Goal: Transaction & Acquisition: Purchase product/service

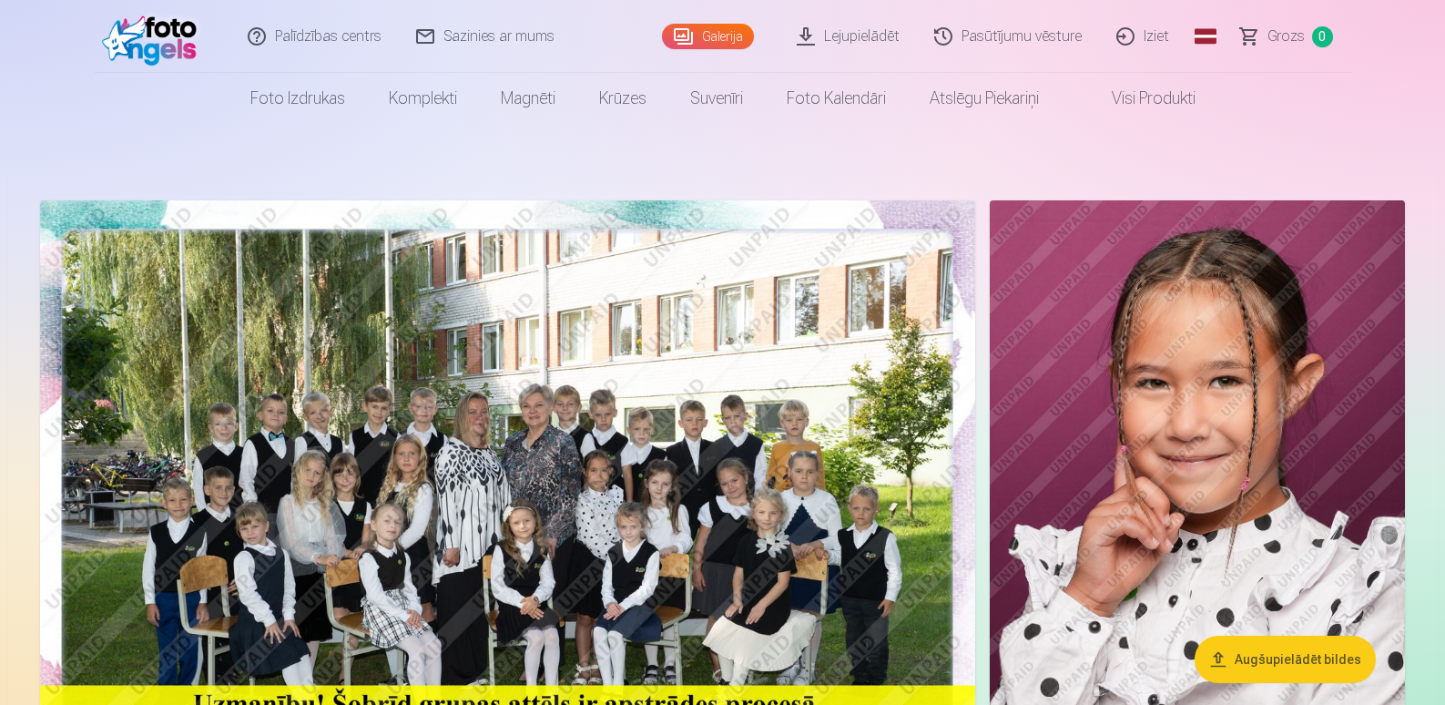
click at [1305, 650] on button "Augšupielādēt bildes" at bounding box center [1285, 659] width 181 height 47
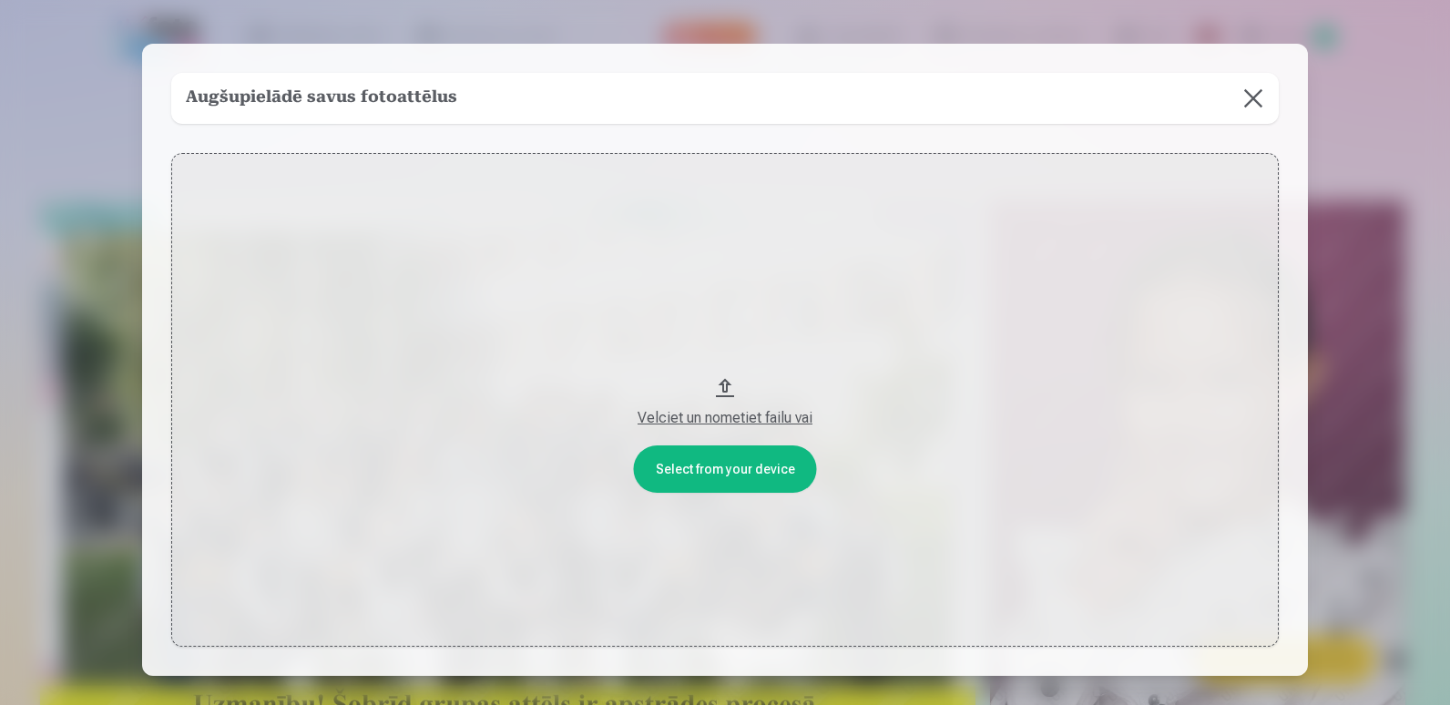
click at [1242, 86] on button at bounding box center [1253, 98] width 51 height 51
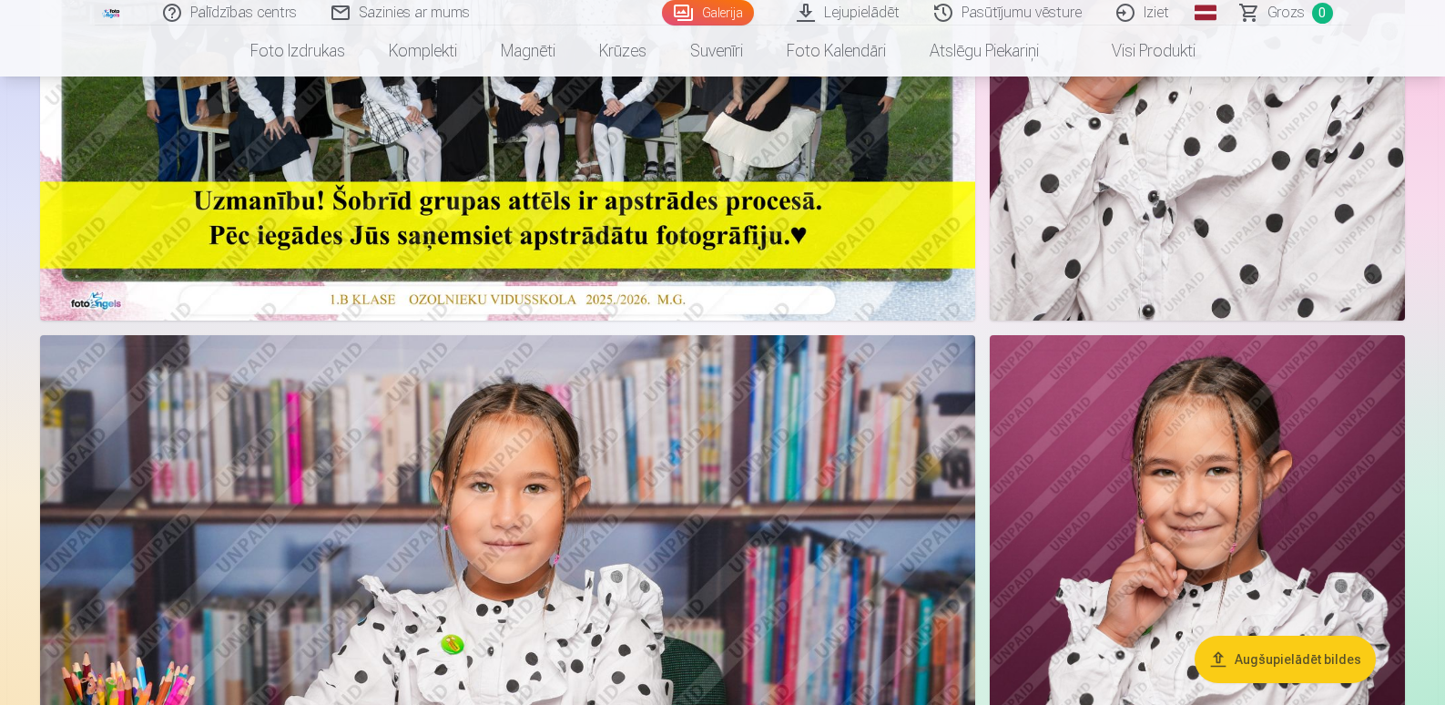
scroll to position [488, 0]
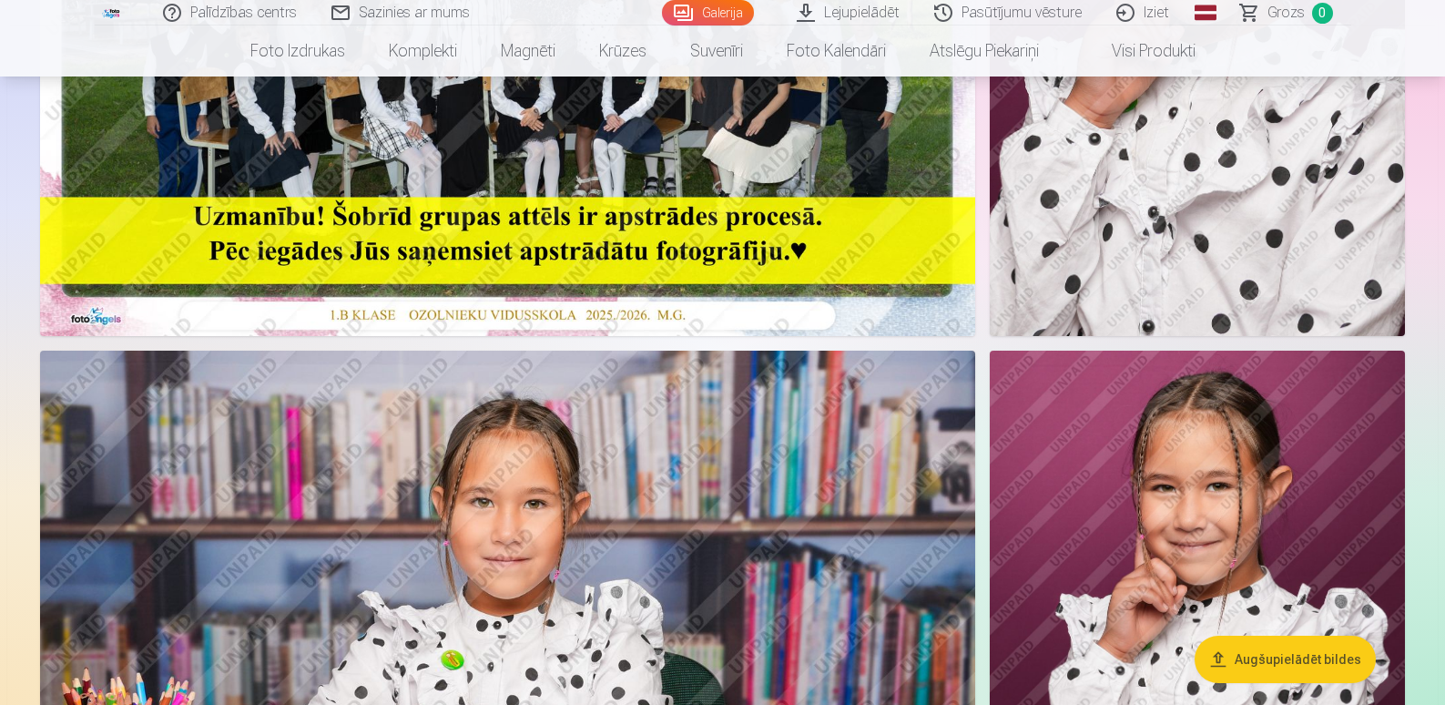
click at [886, 8] on link "Lejupielādēt" at bounding box center [849, 12] width 138 height 25
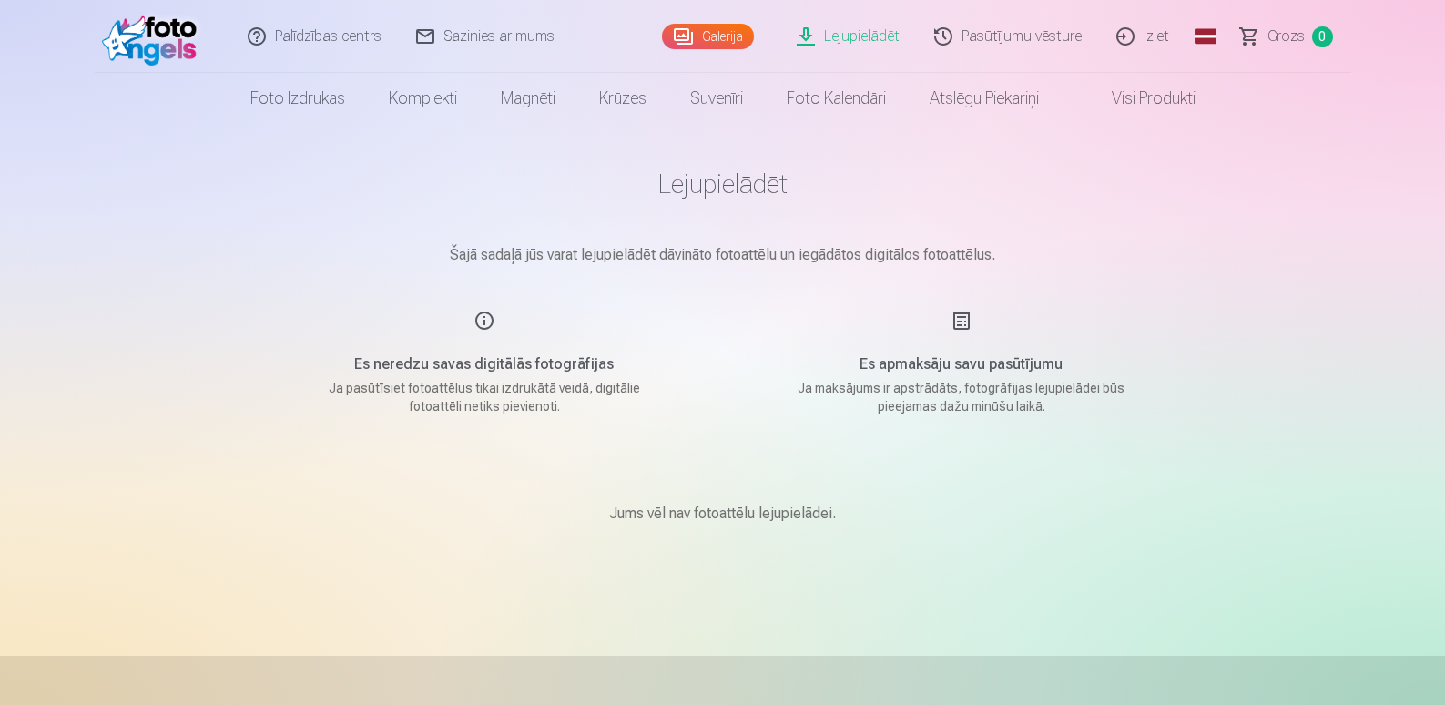
click at [709, 40] on link "Galerija" at bounding box center [708, 36] width 92 height 25
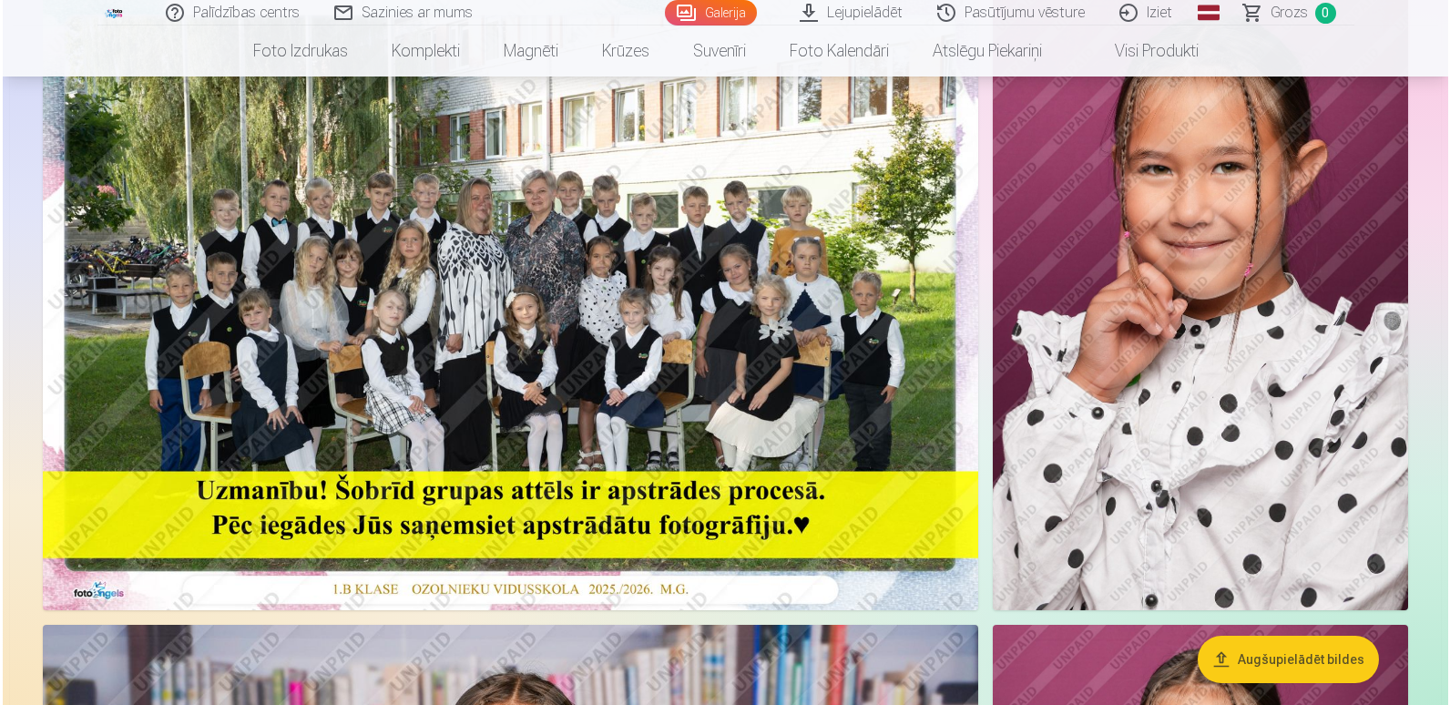
scroll to position [229, 0]
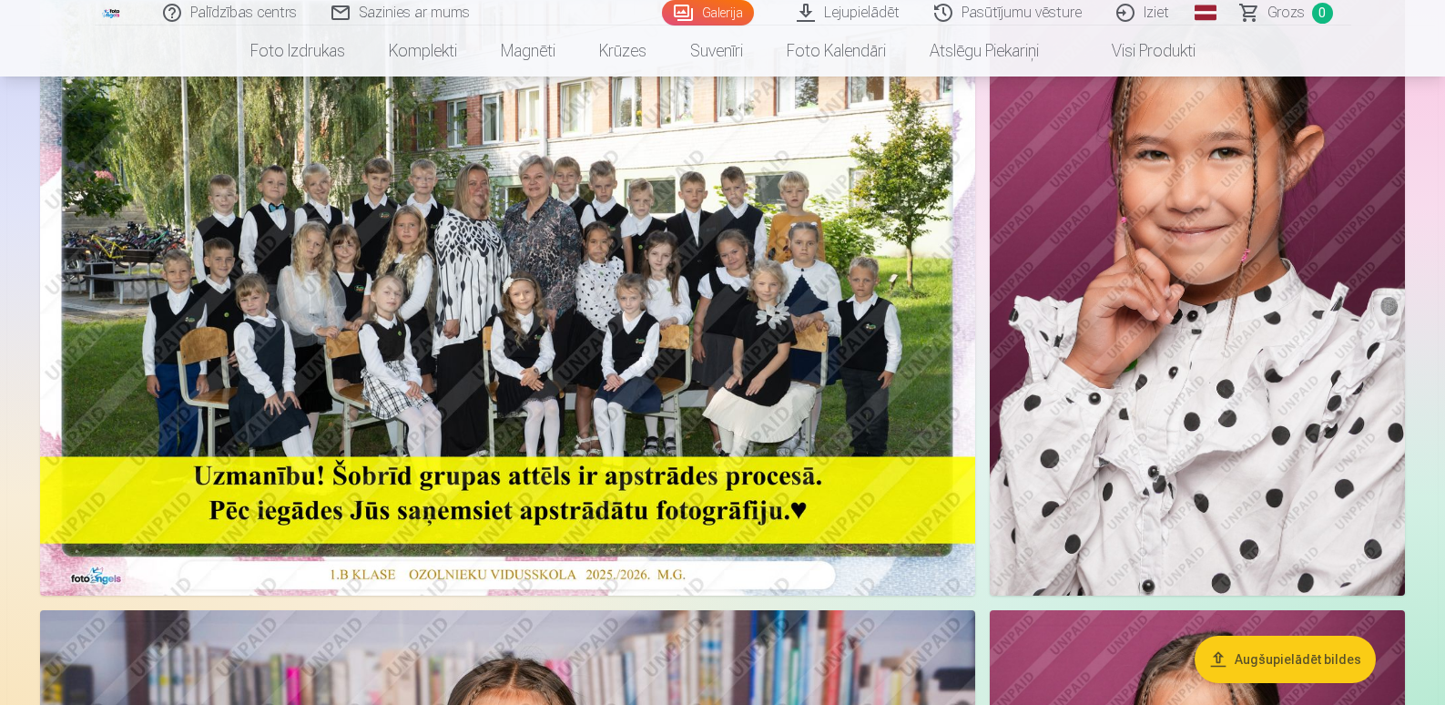
click at [596, 275] on img at bounding box center [507, 284] width 935 height 624
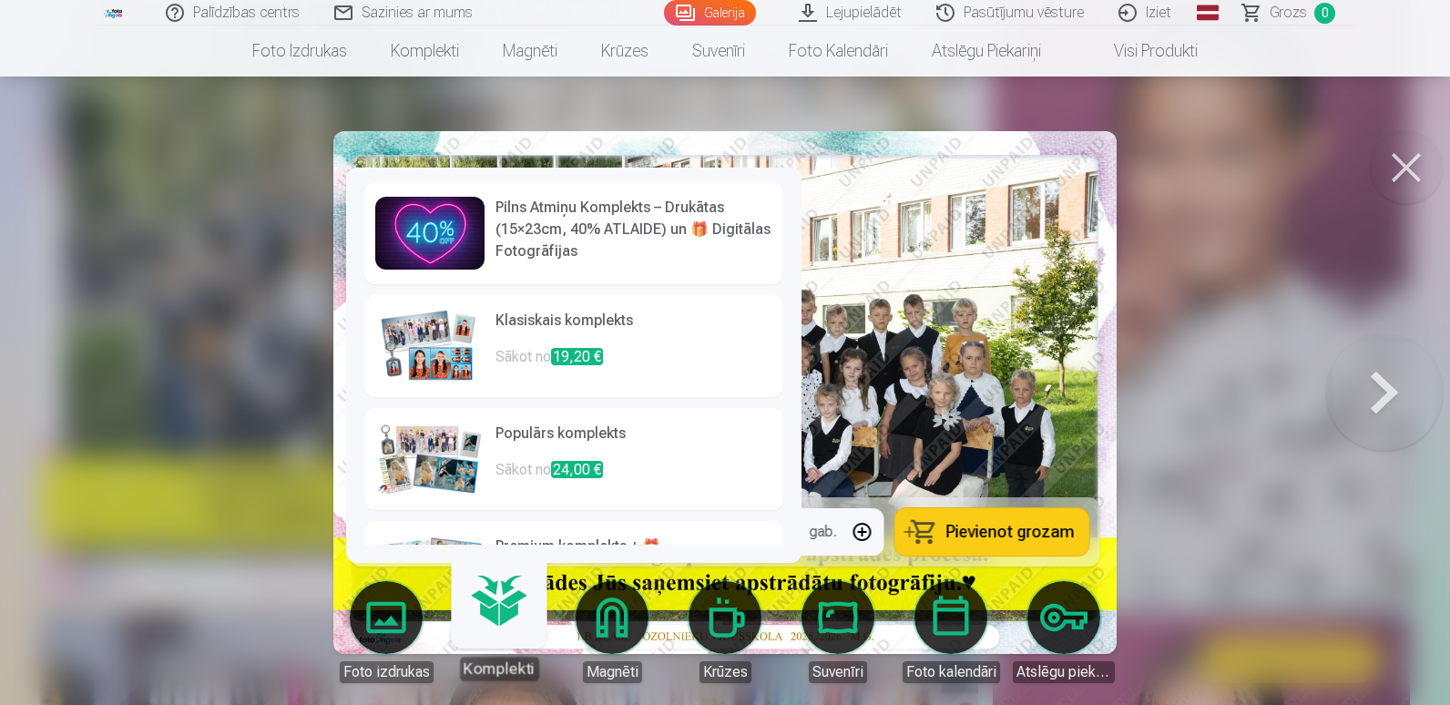
click at [469, 239] on img at bounding box center [429, 233] width 109 height 73
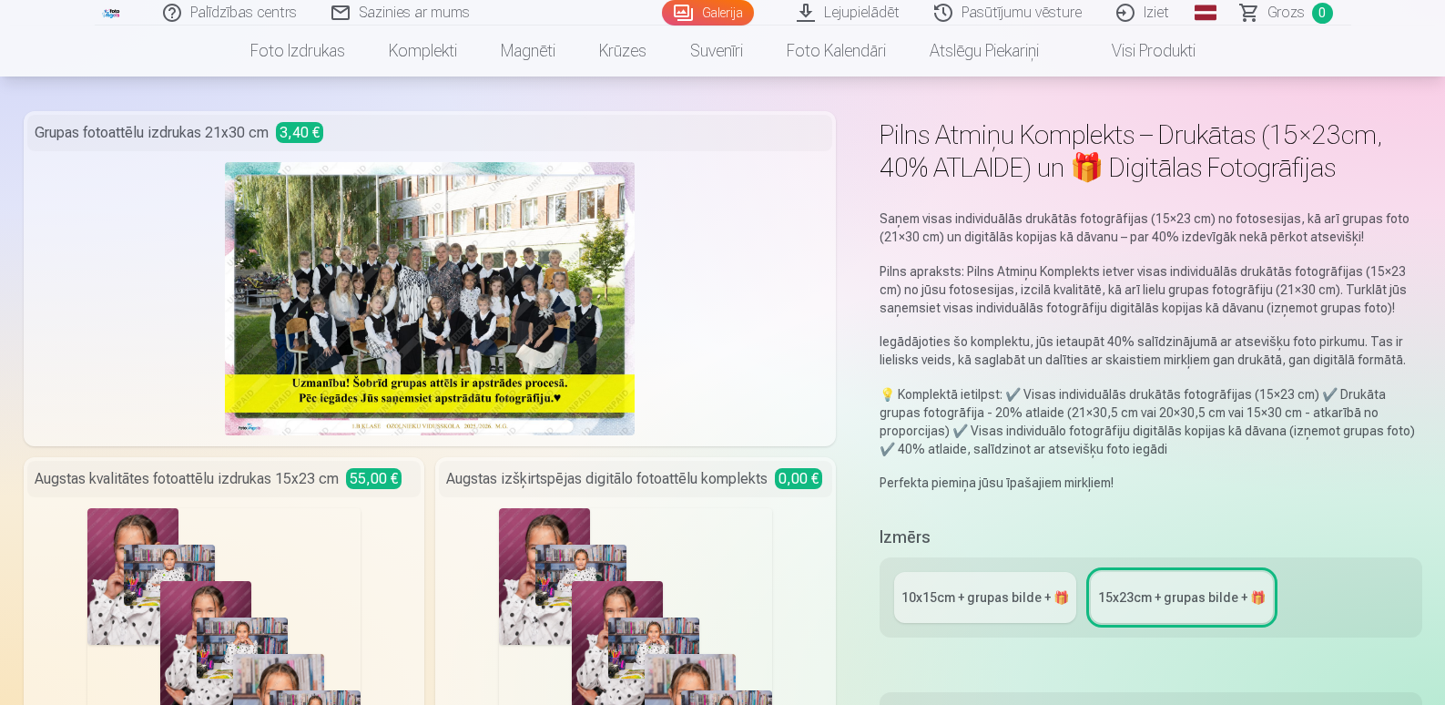
scroll to position [298, 0]
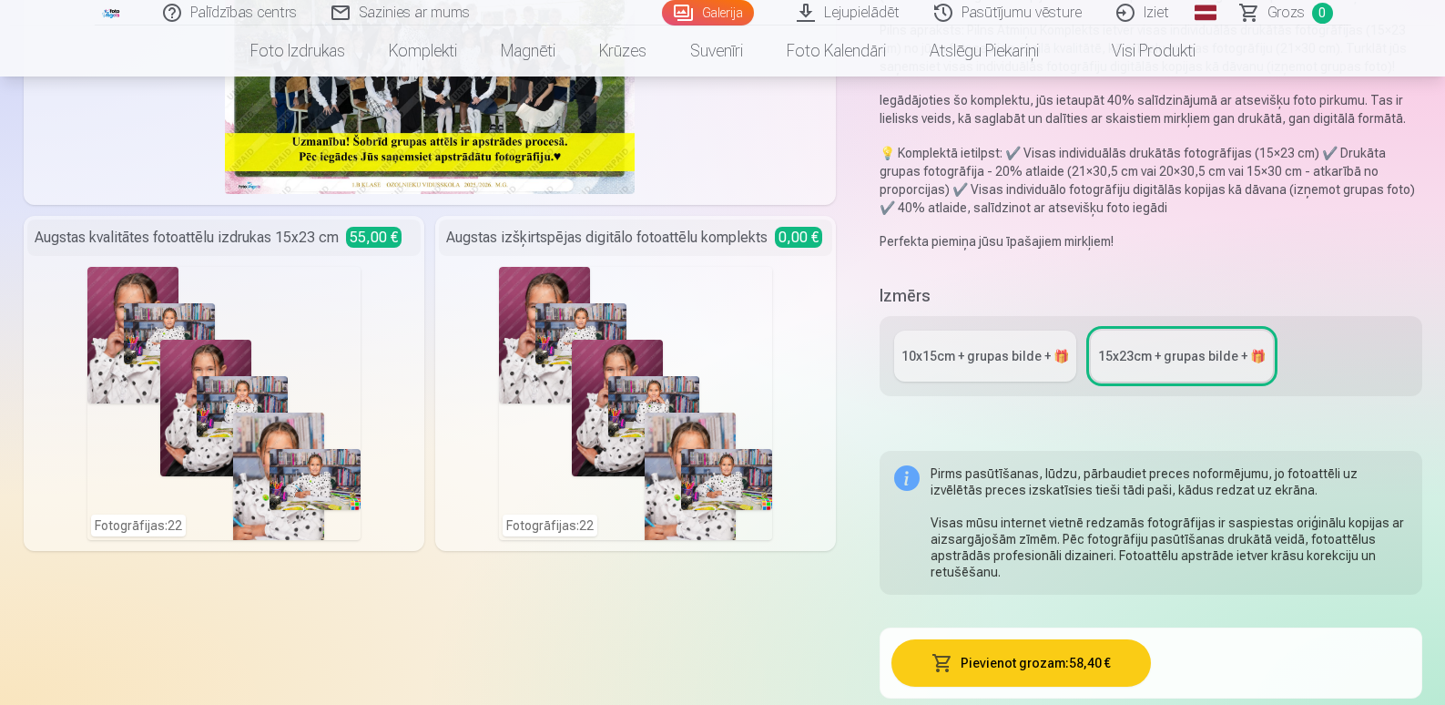
click at [976, 343] on link "10x15сm + grupas bilde + 🎁" at bounding box center [985, 356] width 182 height 51
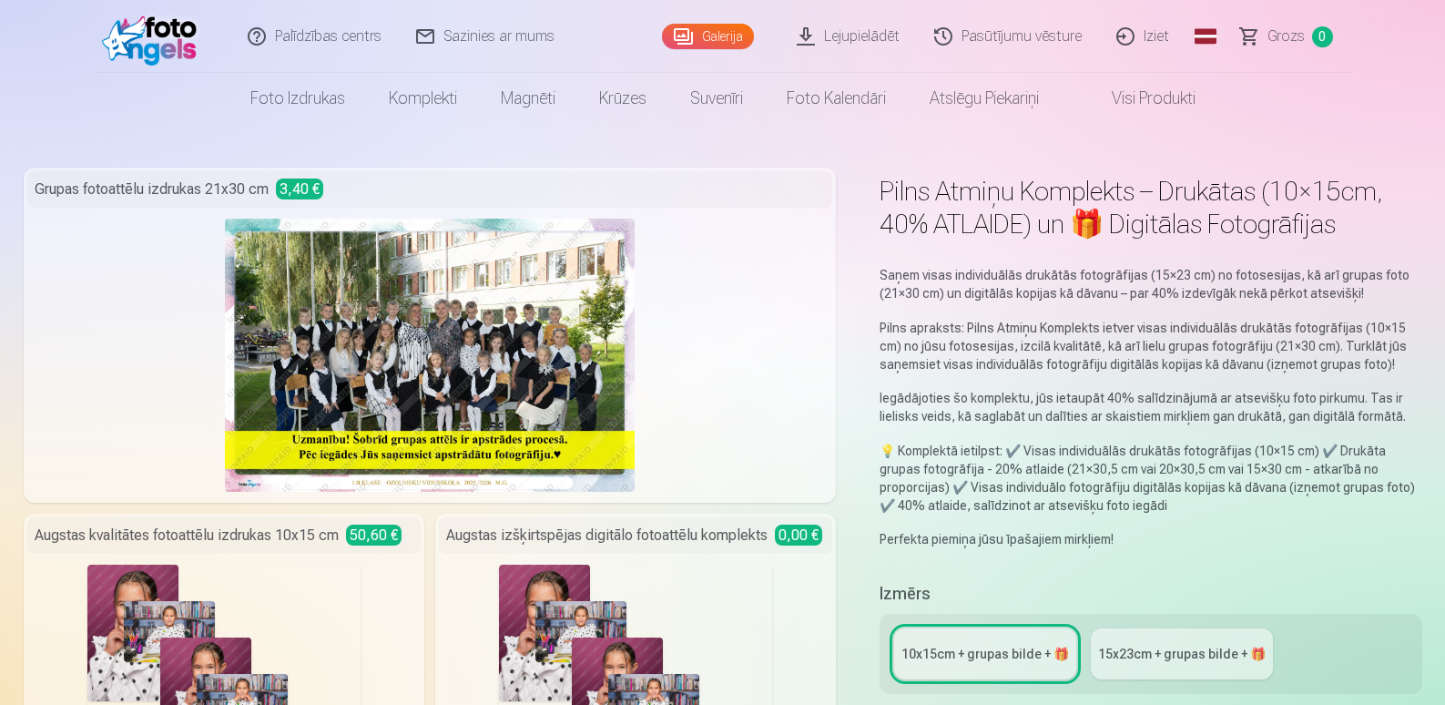
click at [489, 450] on img at bounding box center [430, 355] width 410 height 273
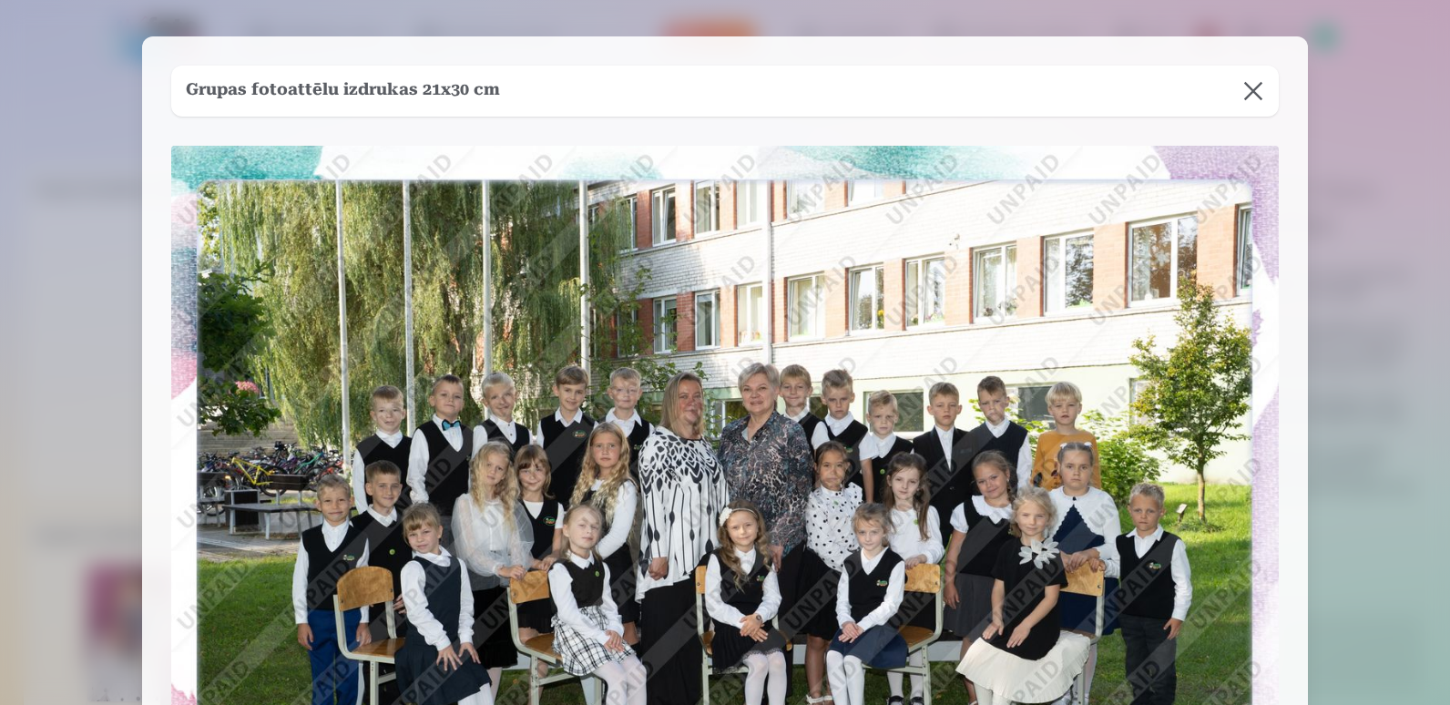
click at [1009, 337] on img at bounding box center [724, 515] width 1107 height 739
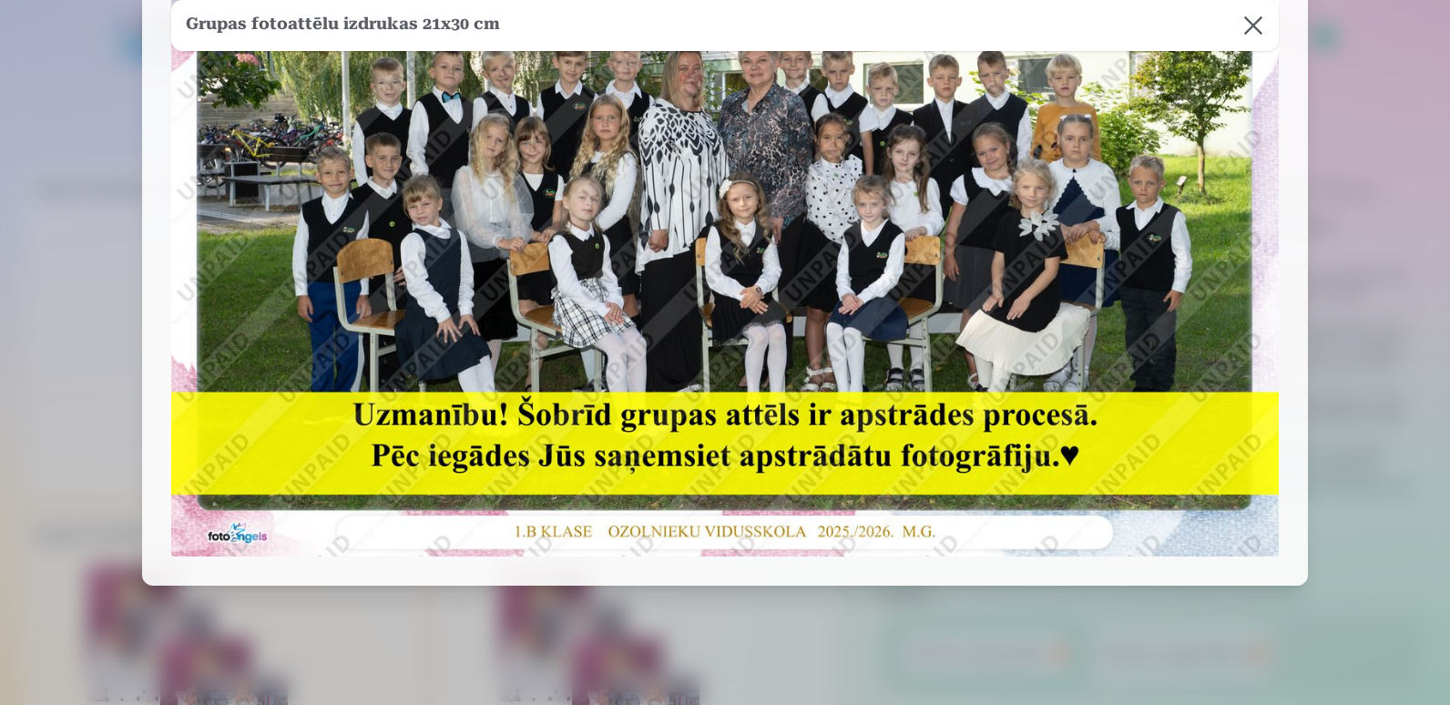
scroll to position [354, 0]
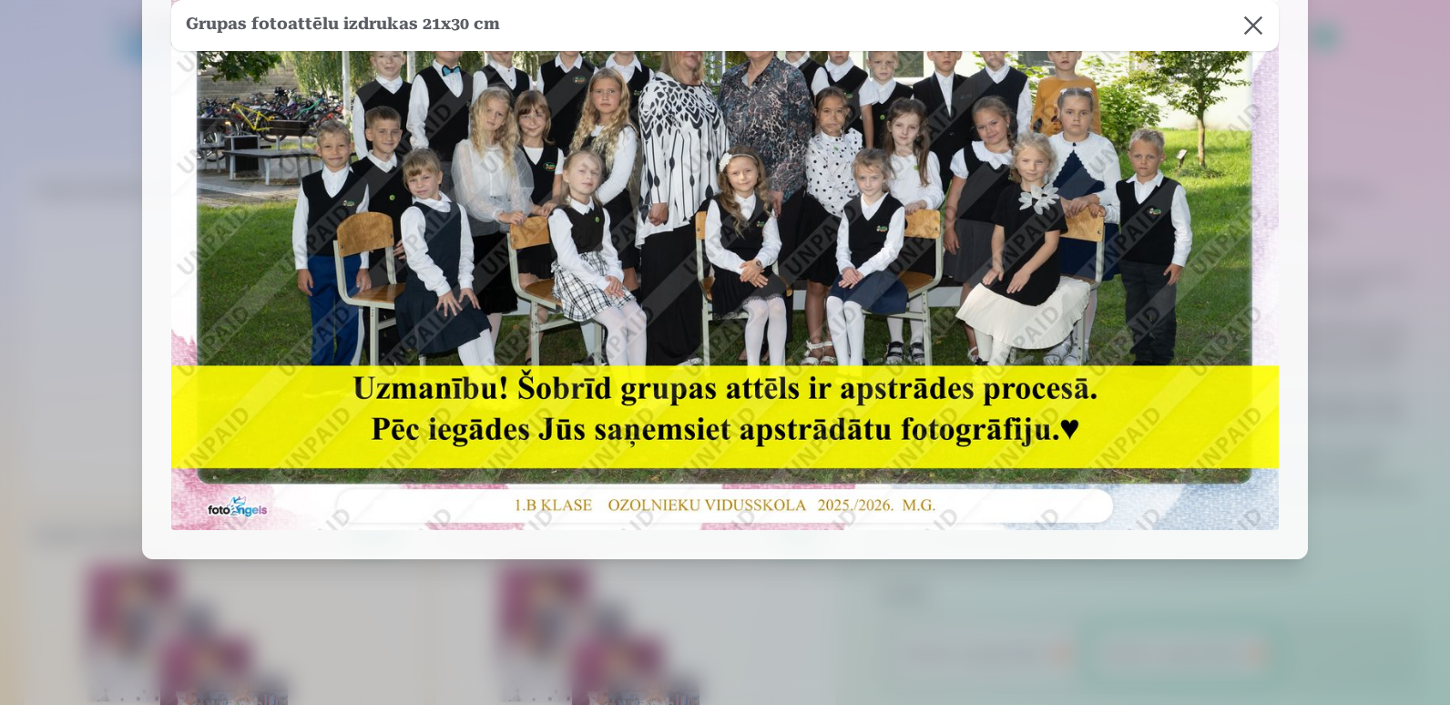
click at [1252, 28] on button at bounding box center [1253, 25] width 51 height 51
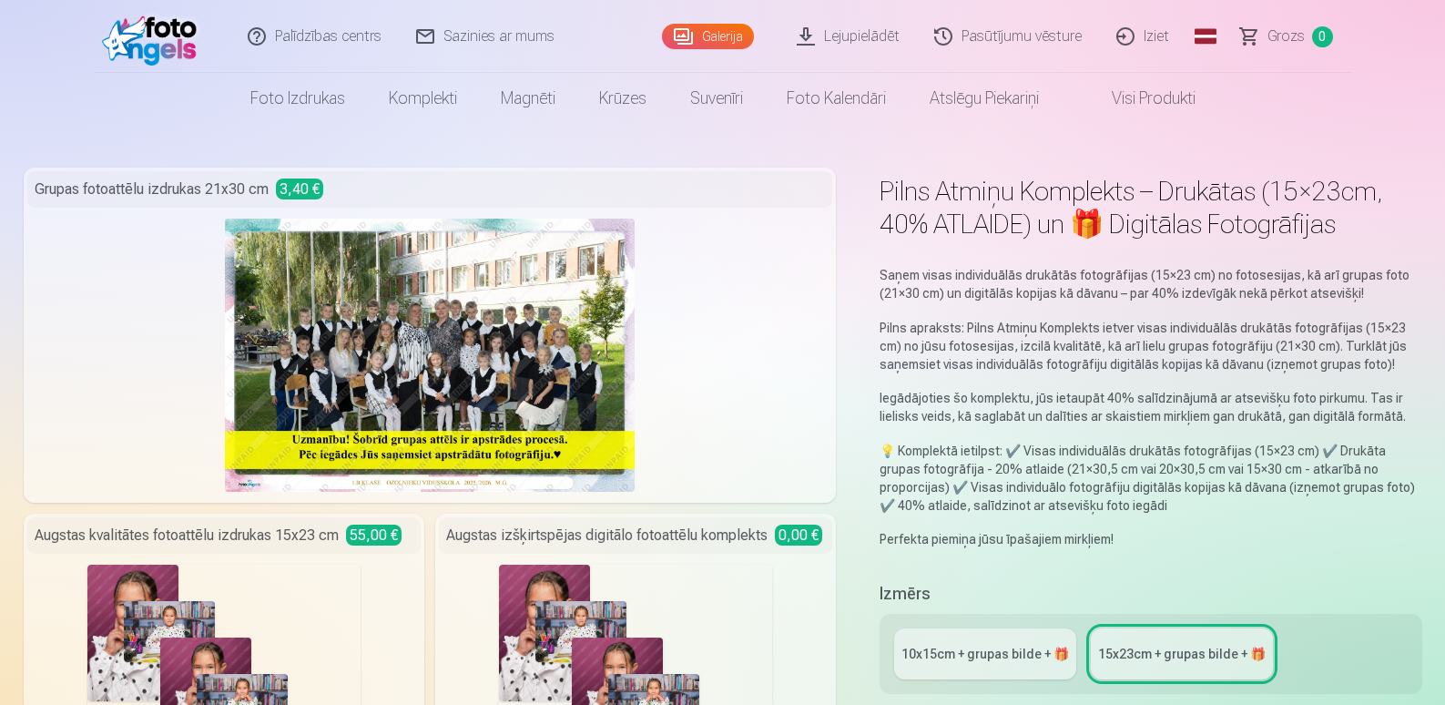
click at [704, 33] on link "Galerija" at bounding box center [708, 36] width 92 height 25
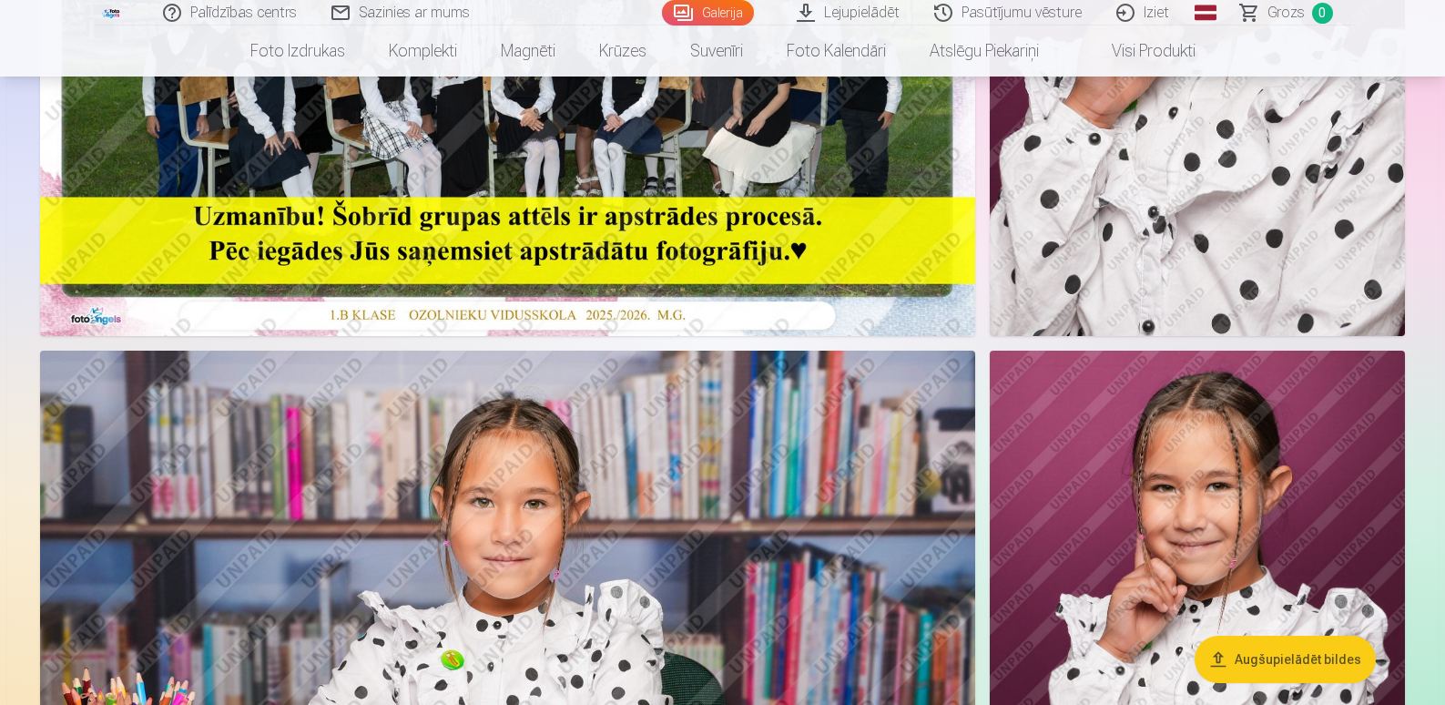
scroll to position [366, 0]
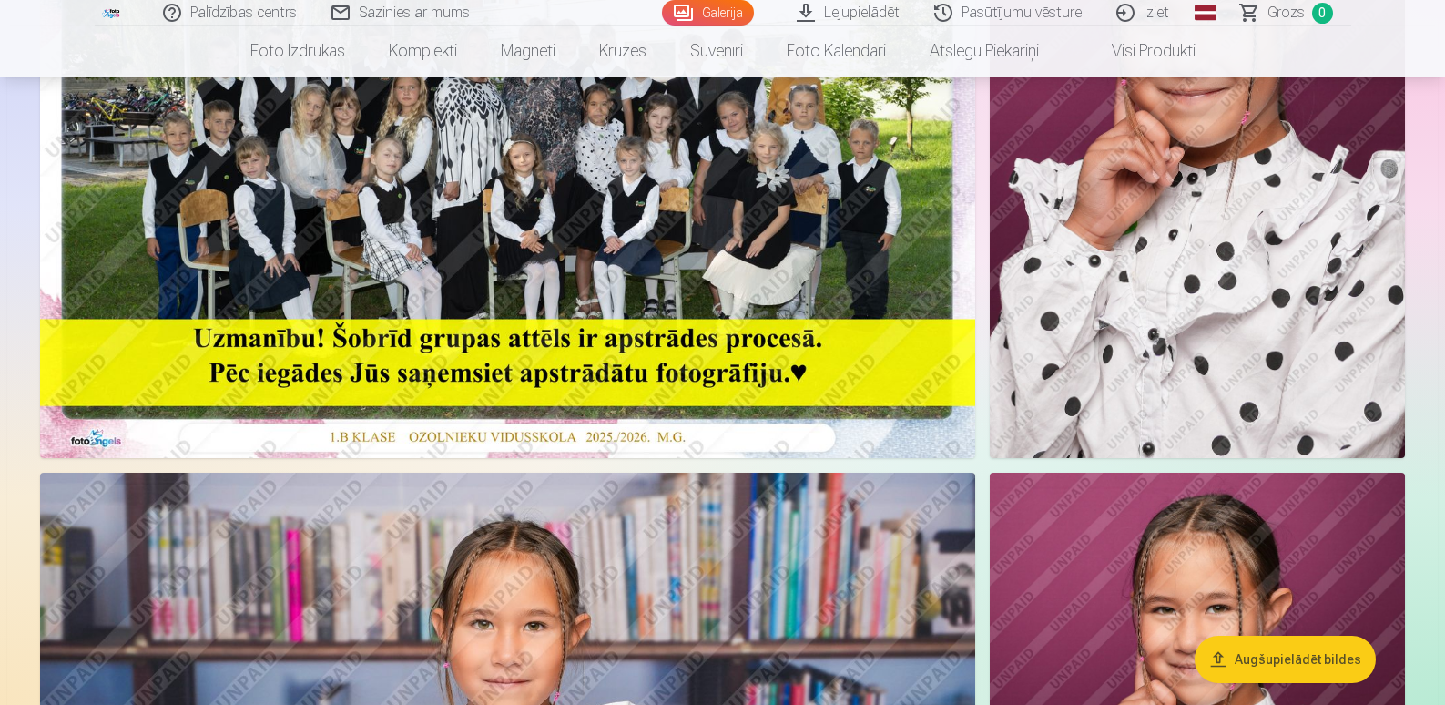
click at [785, 332] on img at bounding box center [507, 146] width 935 height 624
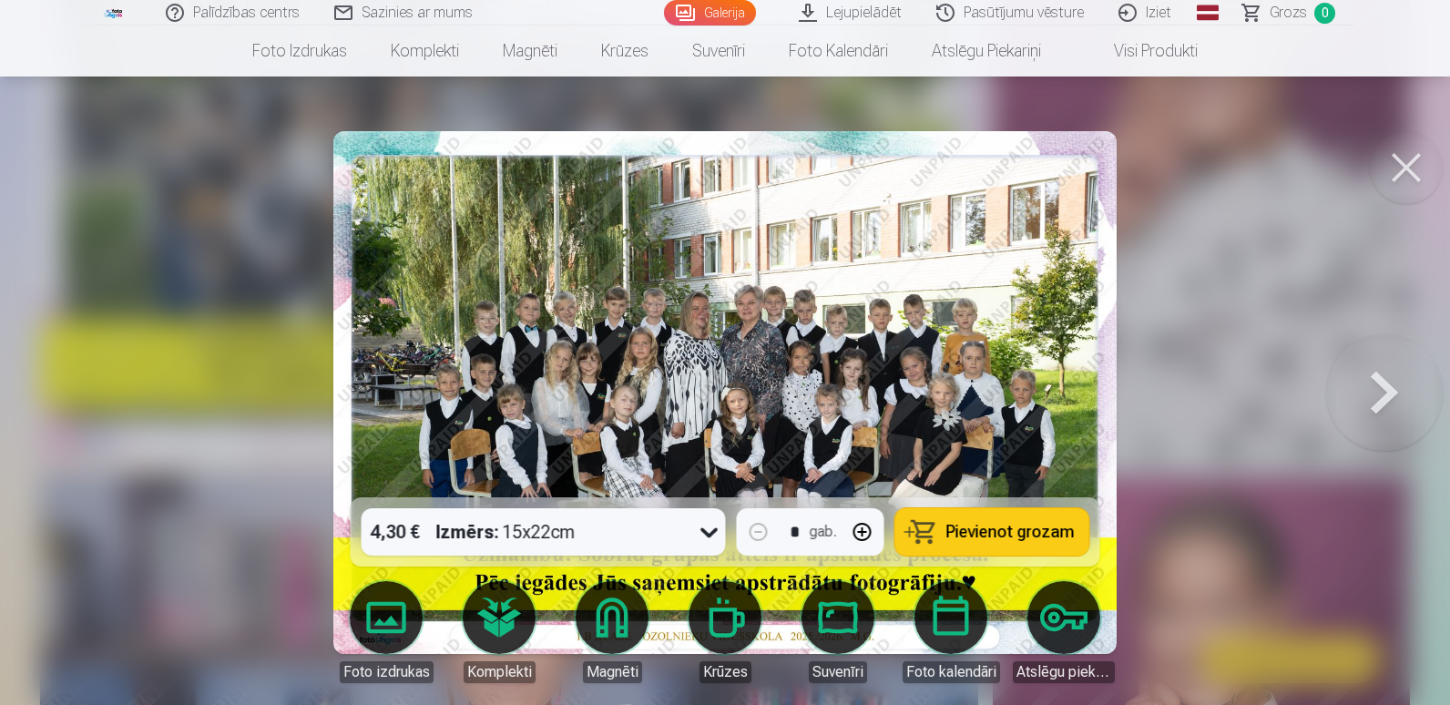
click at [990, 535] on span "Pievienot grozam" at bounding box center [1010, 532] width 128 height 16
click at [1390, 402] on button at bounding box center [1384, 392] width 117 height 173
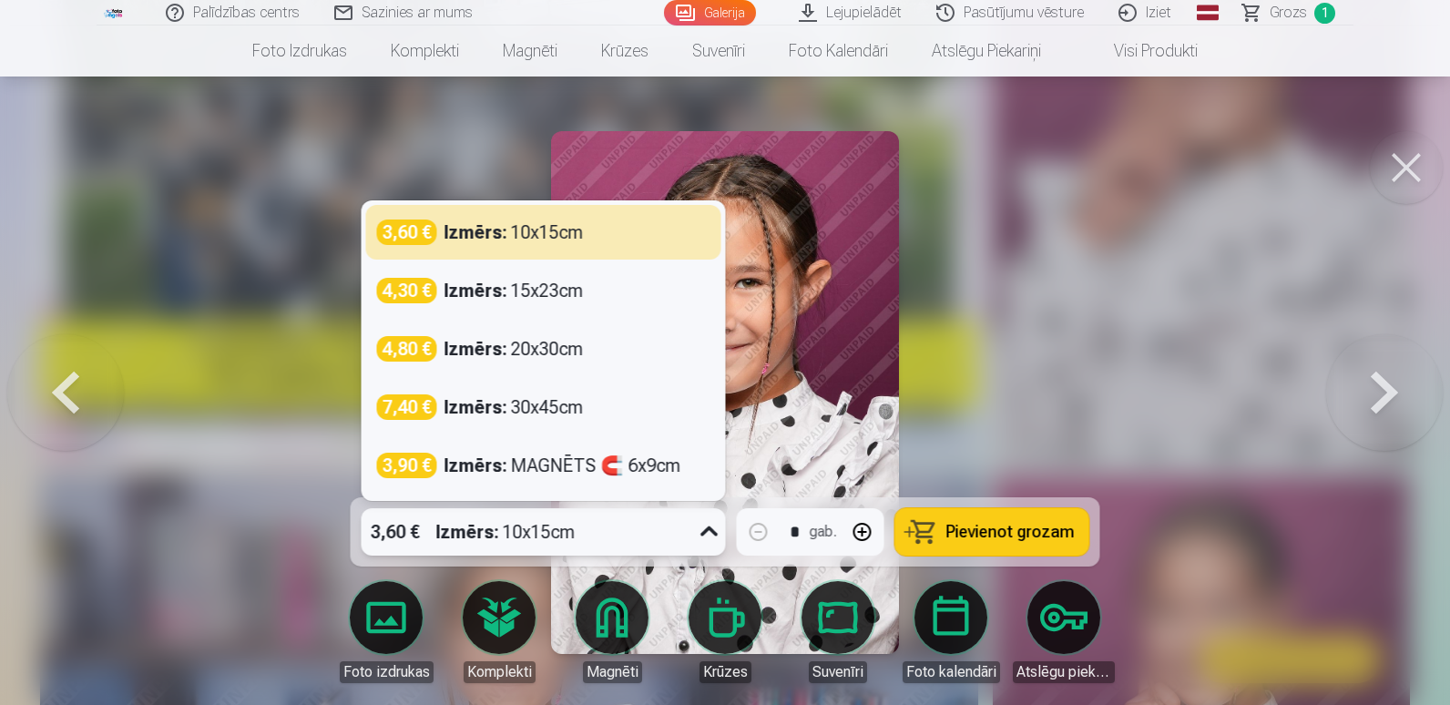
click at [708, 534] on icon at bounding box center [709, 531] width 29 height 29
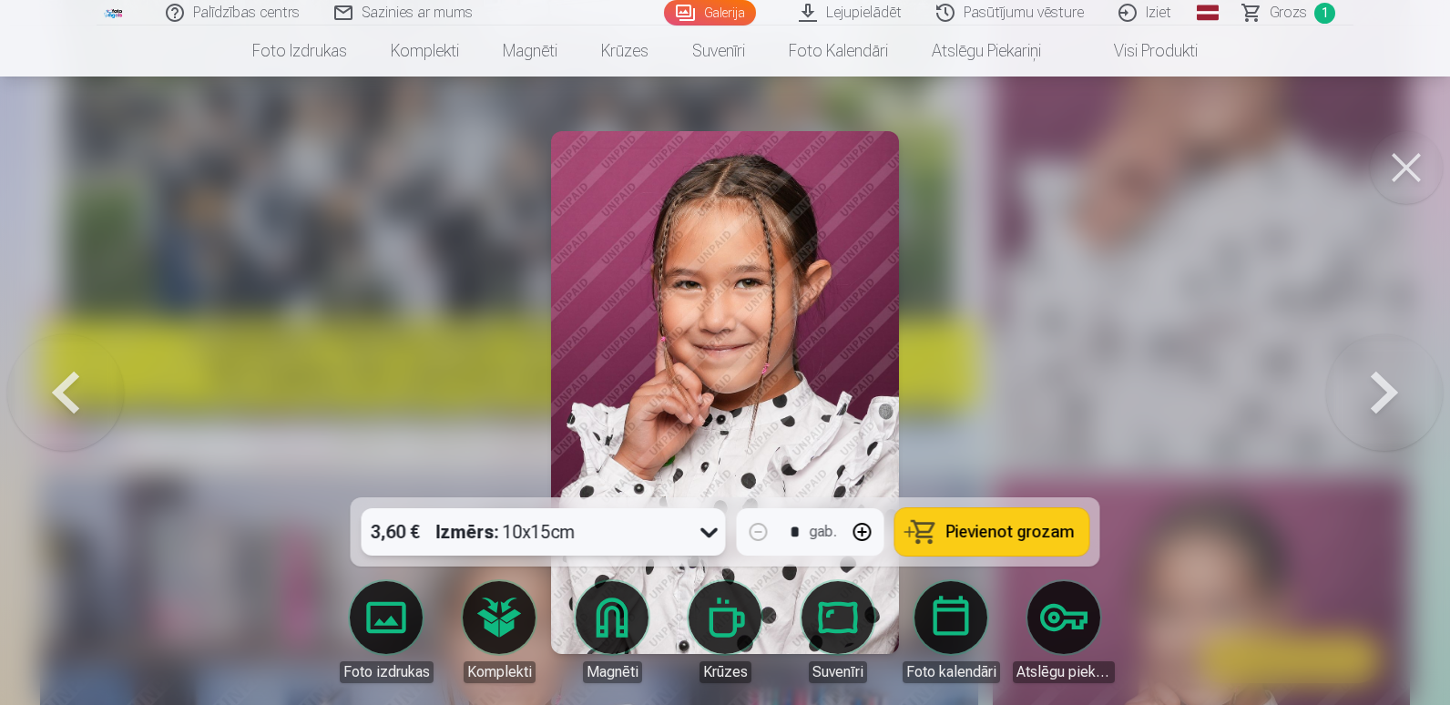
click at [708, 534] on icon at bounding box center [709, 531] width 29 height 29
click at [1004, 537] on span "Pievienot grozam" at bounding box center [1010, 532] width 128 height 16
click at [1368, 399] on button at bounding box center [1384, 392] width 117 height 173
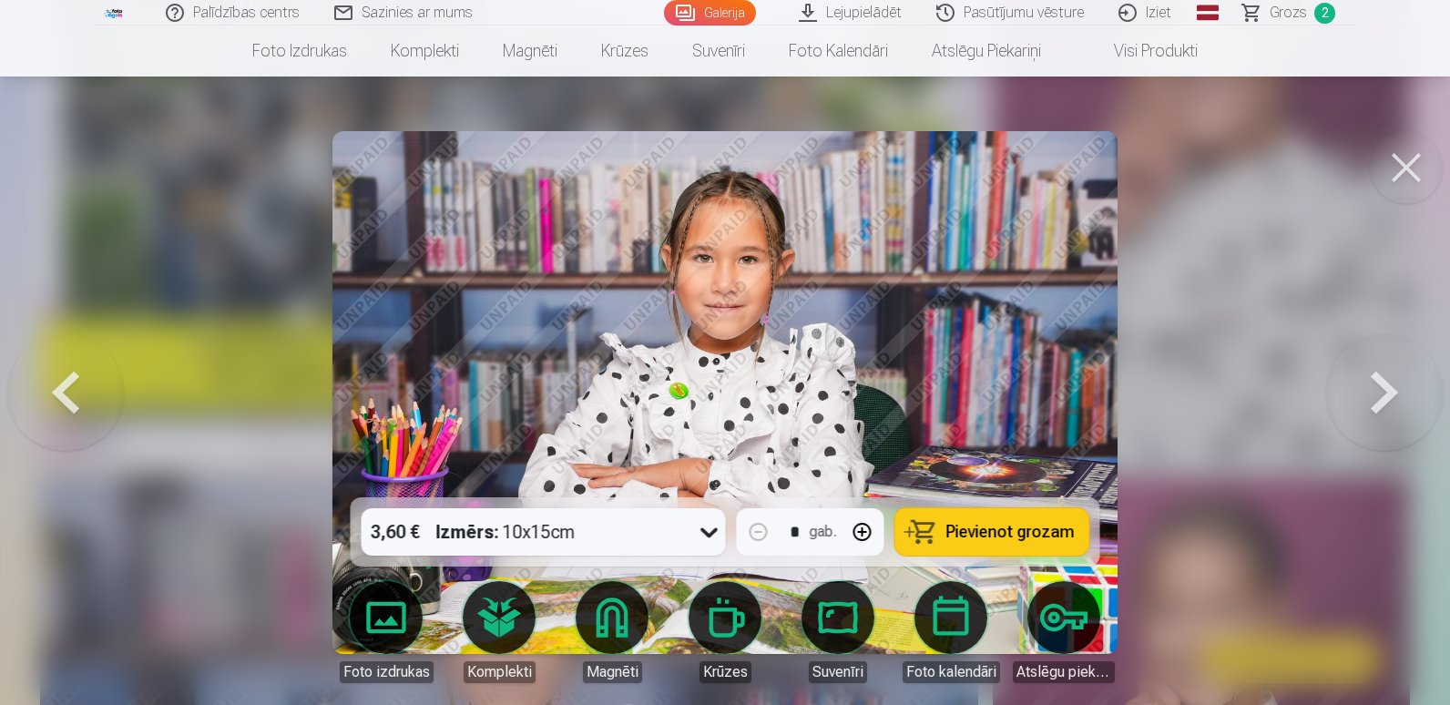
click at [981, 529] on span "Pievienot grozam" at bounding box center [1010, 532] width 128 height 16
click at [1394, 400] on button at bounding box center [1384, 392] width 117 height 173
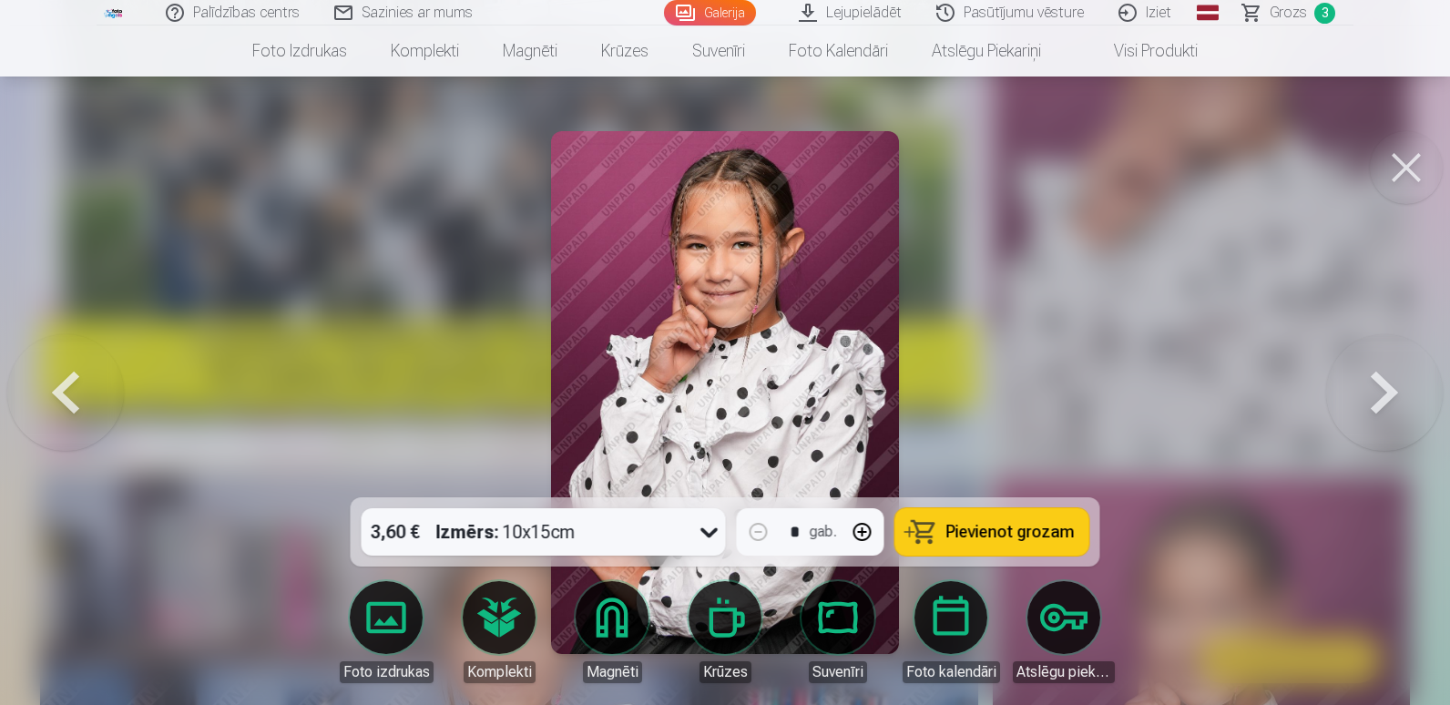
click at [1394, 400] on button at bounding box center [1384, 392] width 117 height 173
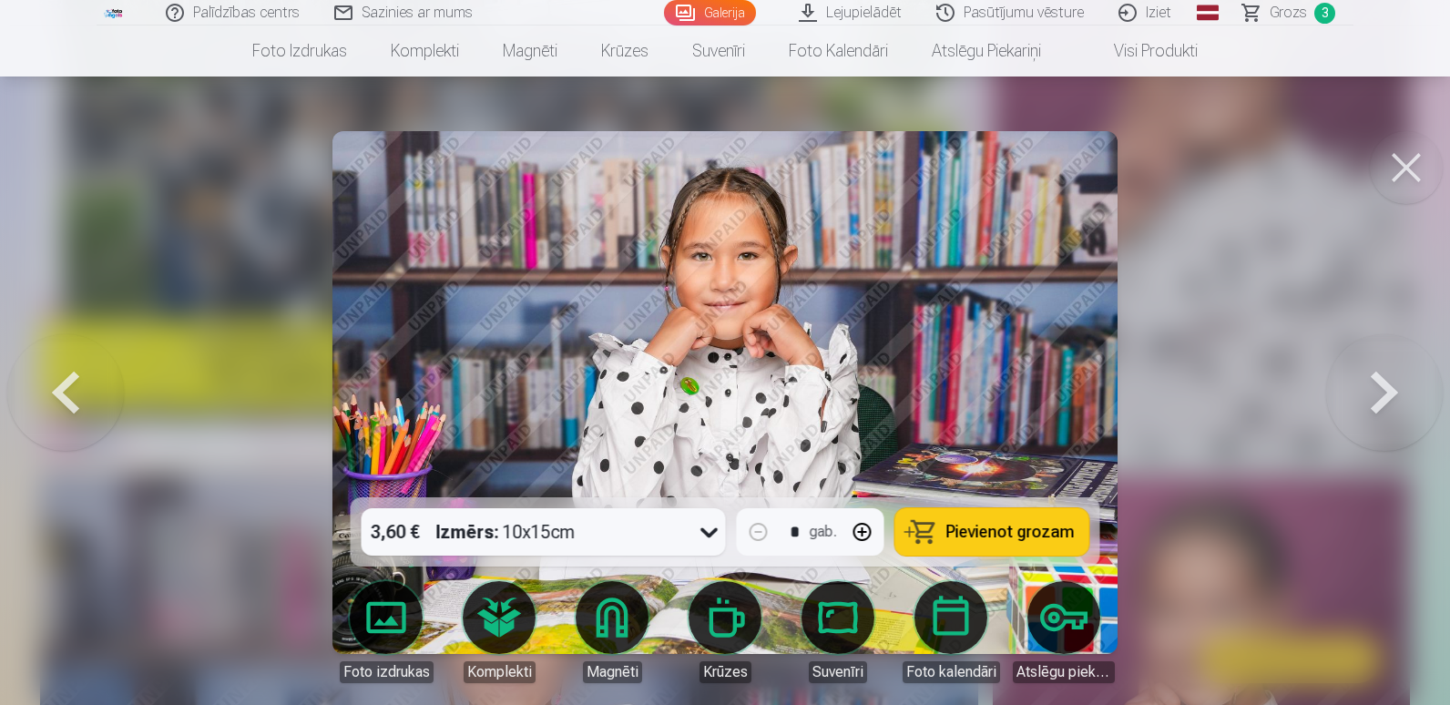
click at [978, 525] on span "Pievienot grozam" at bounding box center [1010, 532] width 128 height 16
click at [979, 534] on span "Pievienot grozam" at bounding box center [1010, 532] width 128 height 16
click at [1387, 382] on button at bounding box center [1384, 392] width 117 height 173
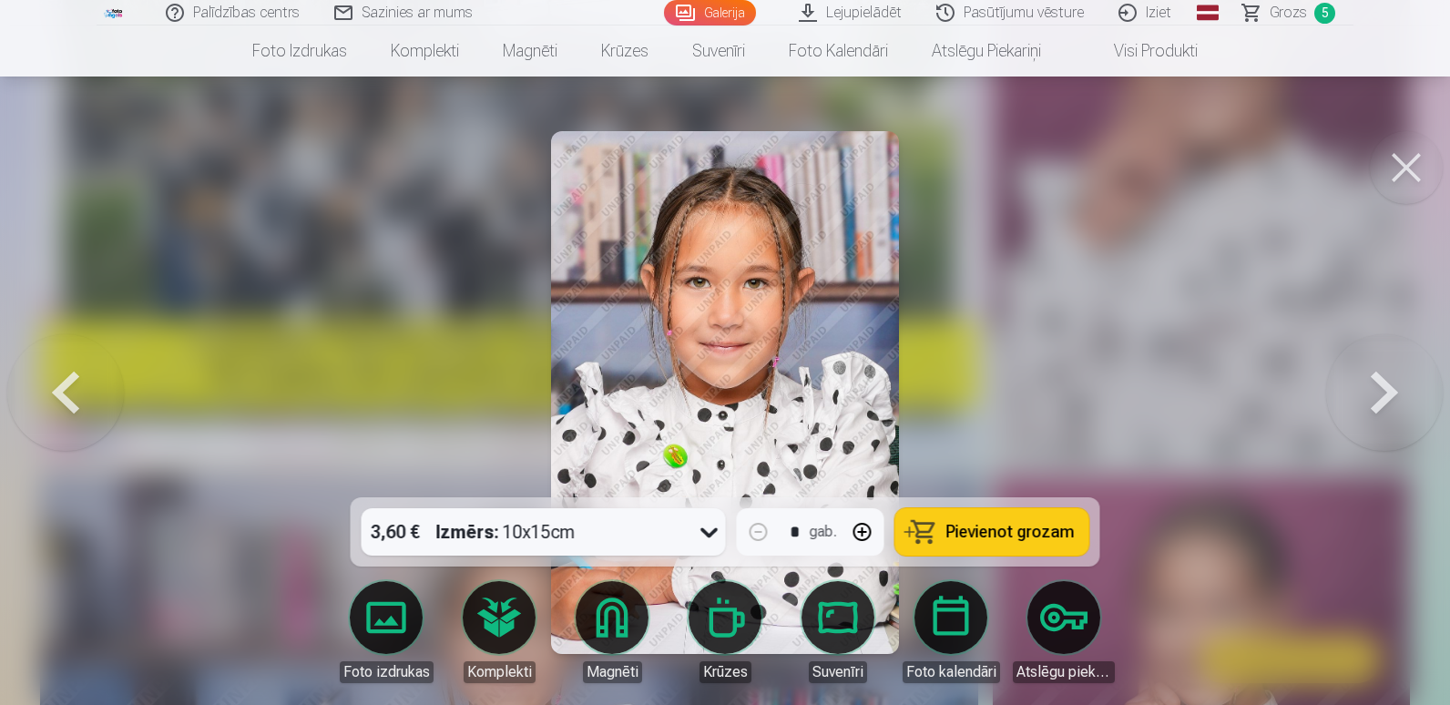
click at [986, 535] on span "Pievienot grozam" at bounding box center [1010, 532] width 128 height 16
click at [1370, 398] on button at bounding box center [1384, 392] width 117 height 173
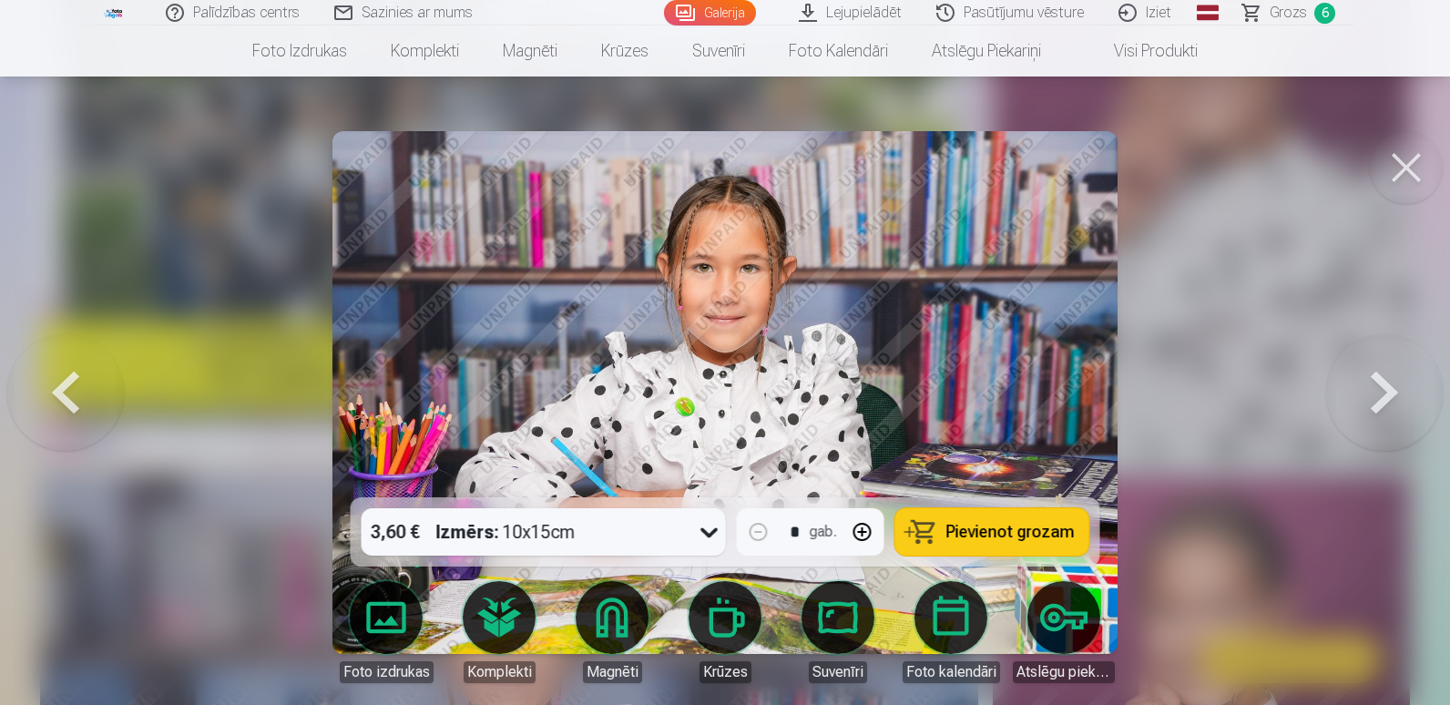
click at [994, 540] on span "Pievienot grozam" at bounding box center [1010, 532] width 128 height 16
click at [1384, 394] on button at bounding box center [1384, 392] width 117 height 173
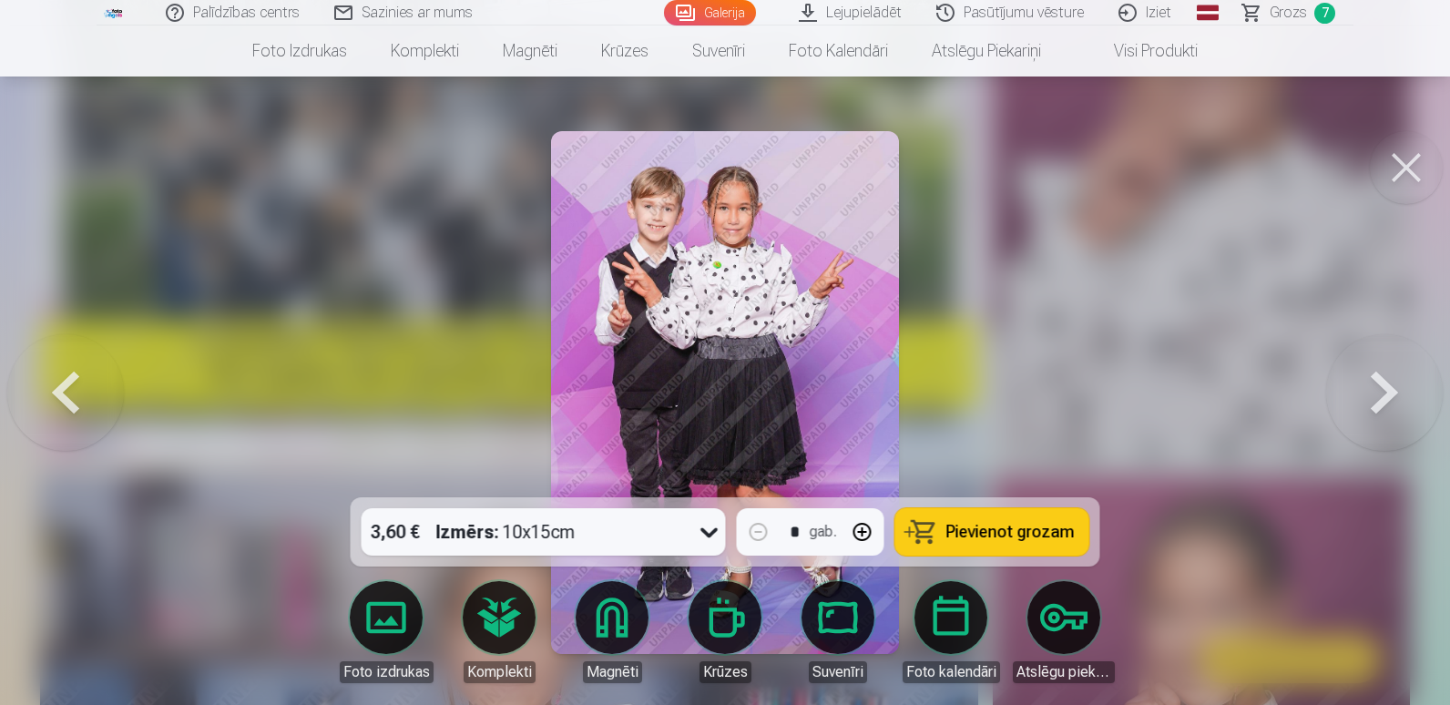
click at [953, 527] on span "Pievienot grozam" at bounding box center [1010, 532] width 128 height 16
click at [1372, 388] on button at bounding box center [1384, 392] width 117 height 173
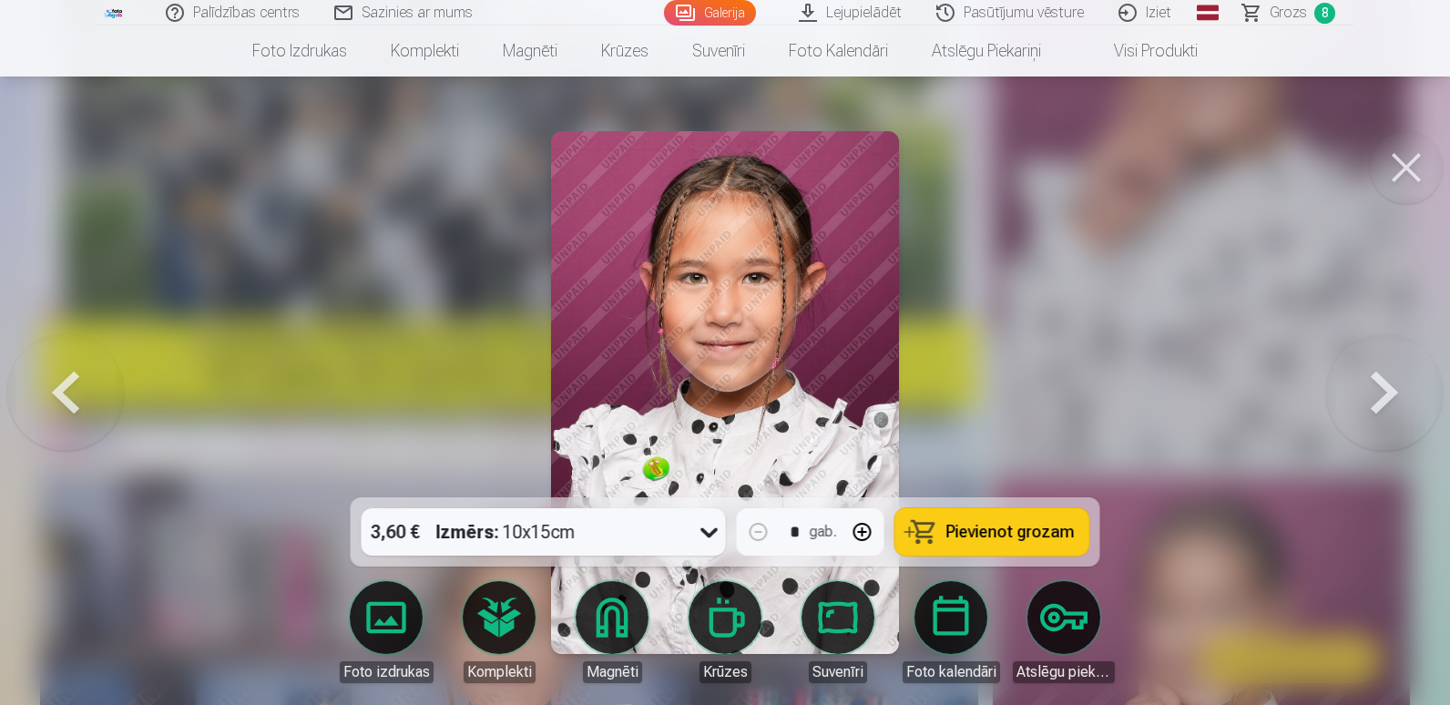
click at [983, 528] on span "Pievienot grozam" at bounding box center [1010, 532] width 128 height 16
click at [1380, 394] on button at bounding box center [1384, 392] width 117 height 173
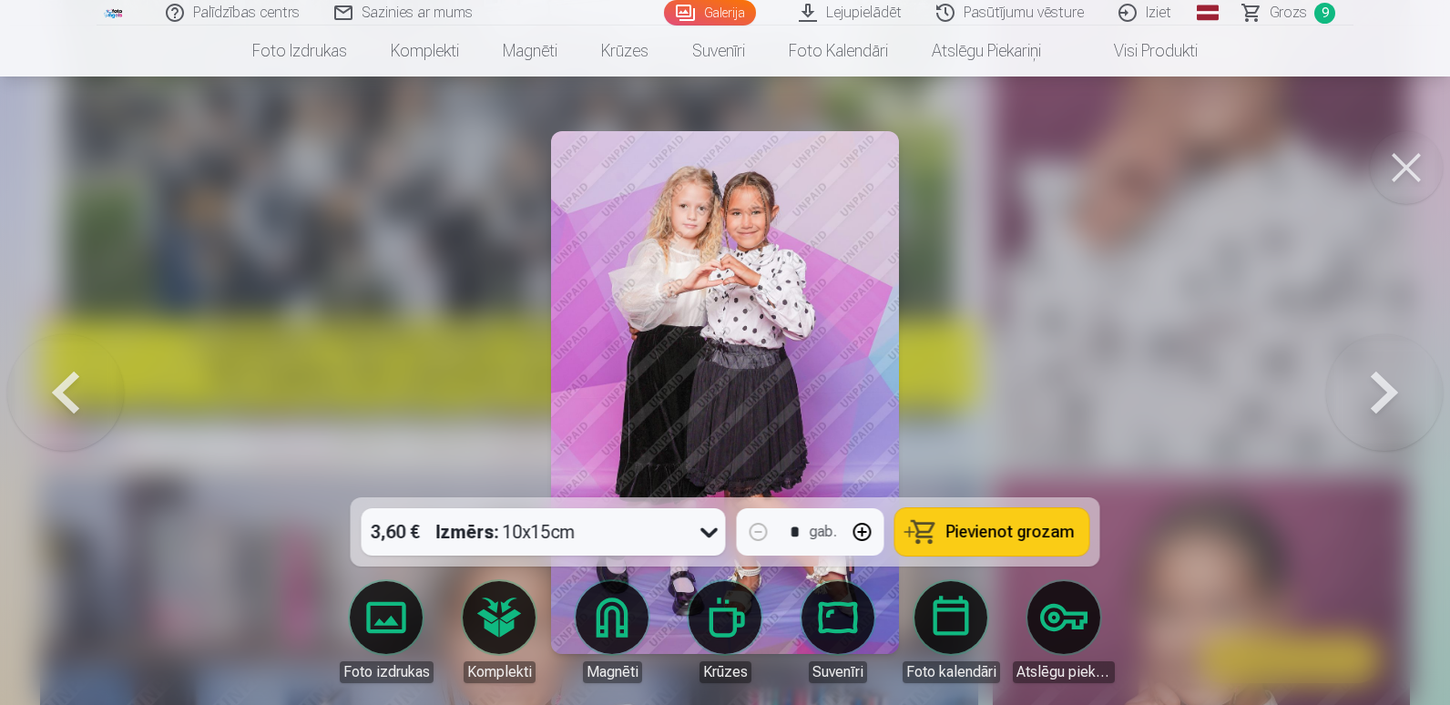
click at [983, 524] on span "Pievienot grozam" at bounding box center [1010, 532] width 128 height 16
click at [1399, 392] on button at bounding box center [1384, 392] width 117 height 173
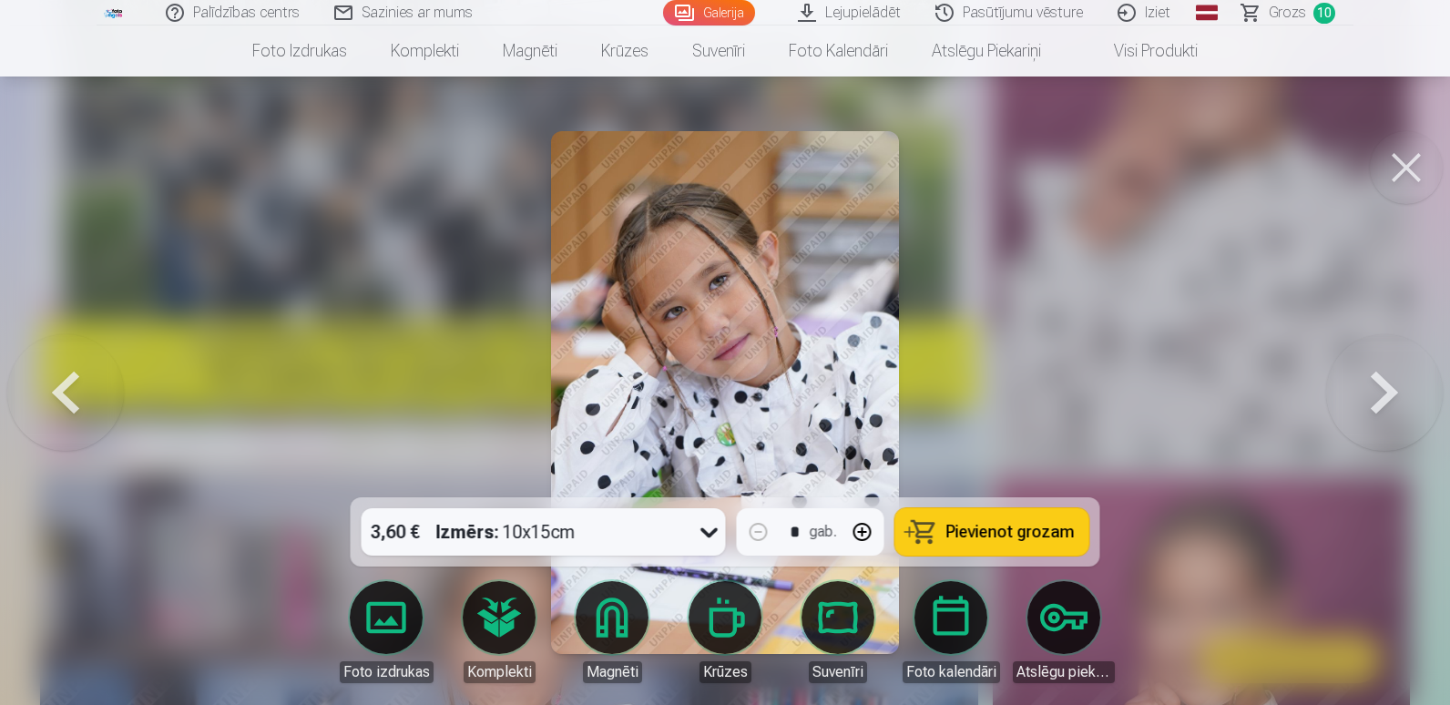
click at [1019, 534] on span "Pievienot grozam" at bounding box center [1010, 532] width 128 height 16
click at [1397, 398] on button at bounding box center [1384, 392] width 117 height 173
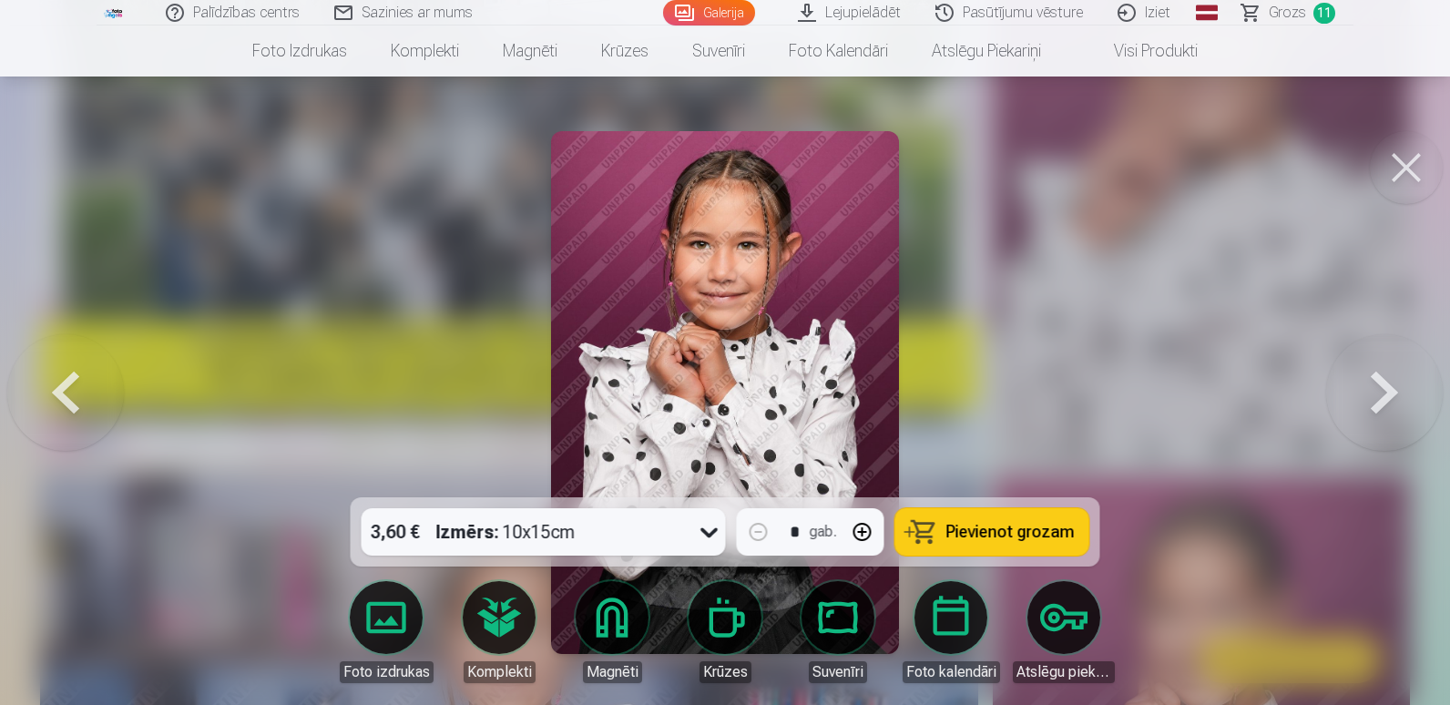
click at [971, 532] on span "Pievienot grozam" at bounding box center [1010, 532] width 128 height 16
click at [1387, 378] on button at bounding box center [1384, 392] width 117 height 173
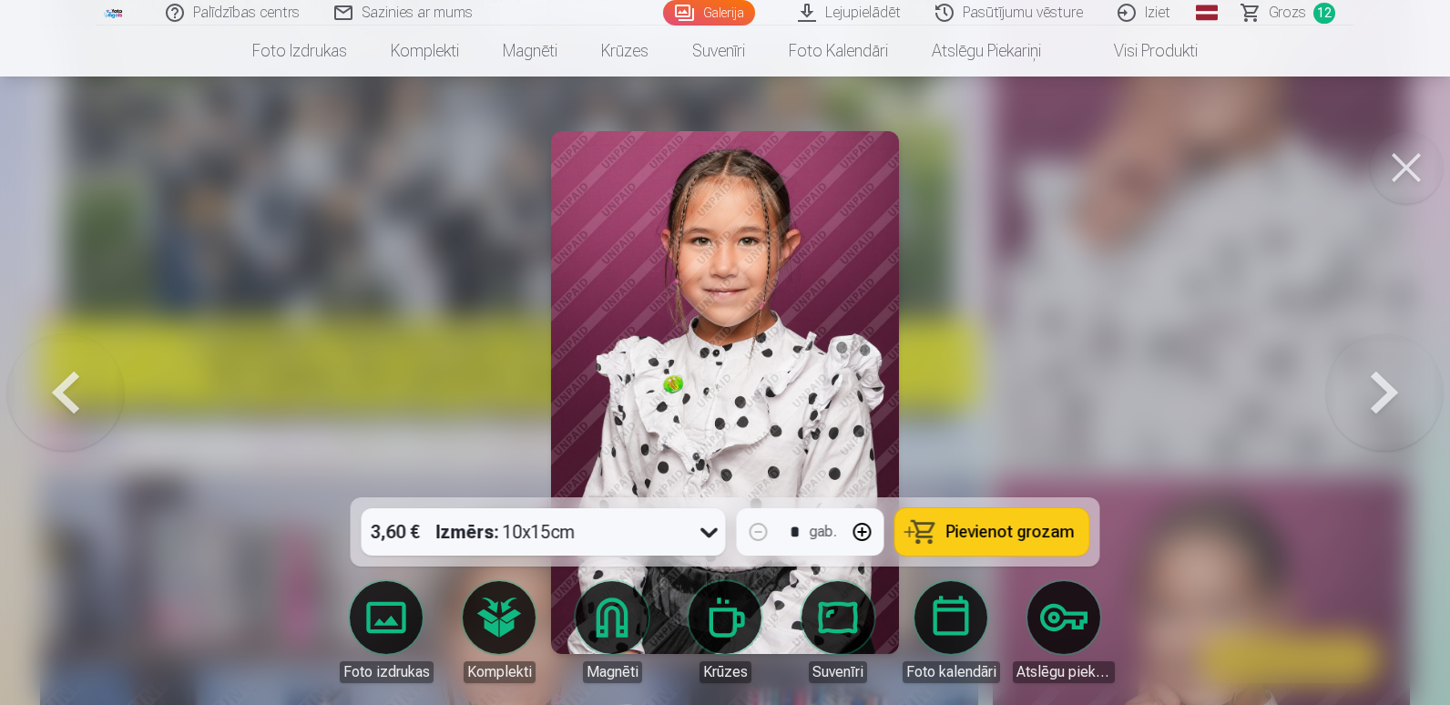
click at [988, 524] on span "Pievienot grozam" at bounding box center [1010, 532] width 128 height 16
click at [1380, 386] on button at bounding box center [1384, 392] width 117 height 173
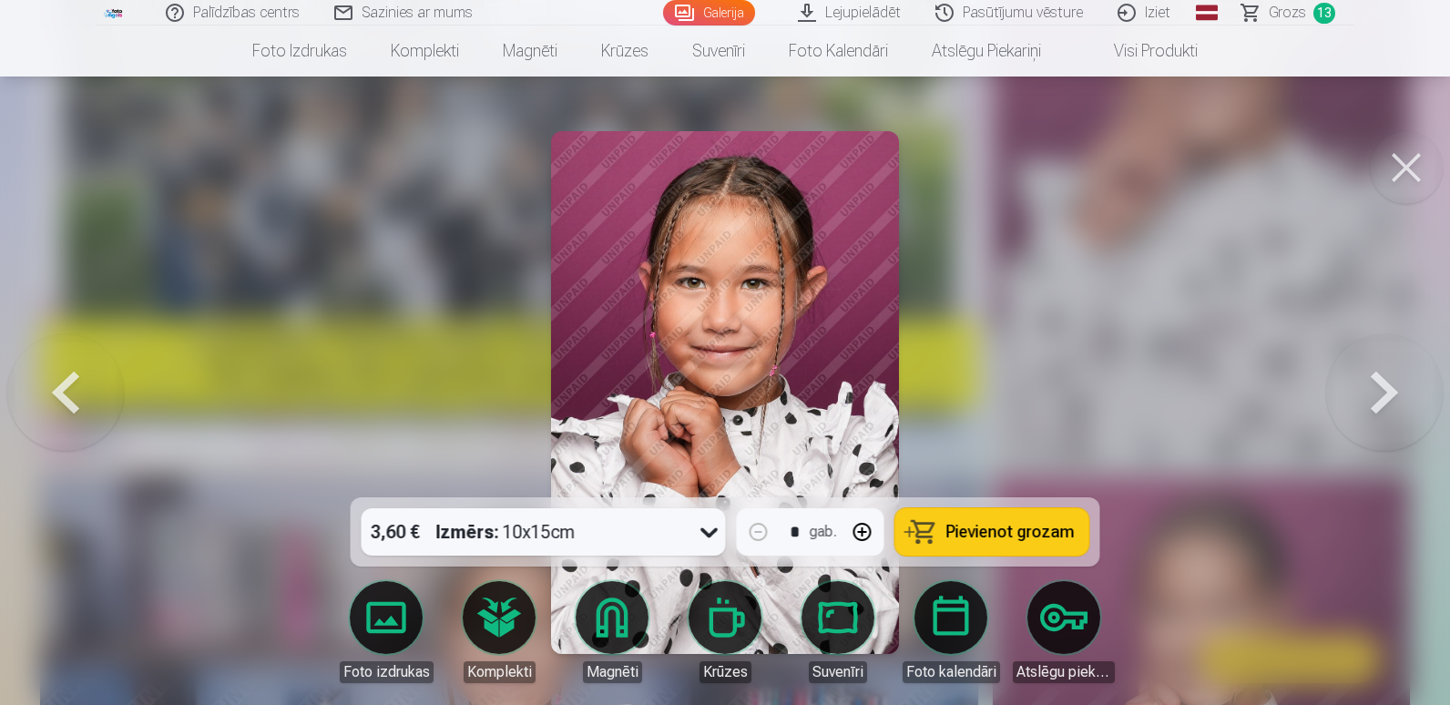
click at [967, 526] on span "Pievienot grozam" at bounding box center [1010, 532] width 128 height 16
click at [1374, 391] on button at bounding box center [1384, 392] width 117 height 173
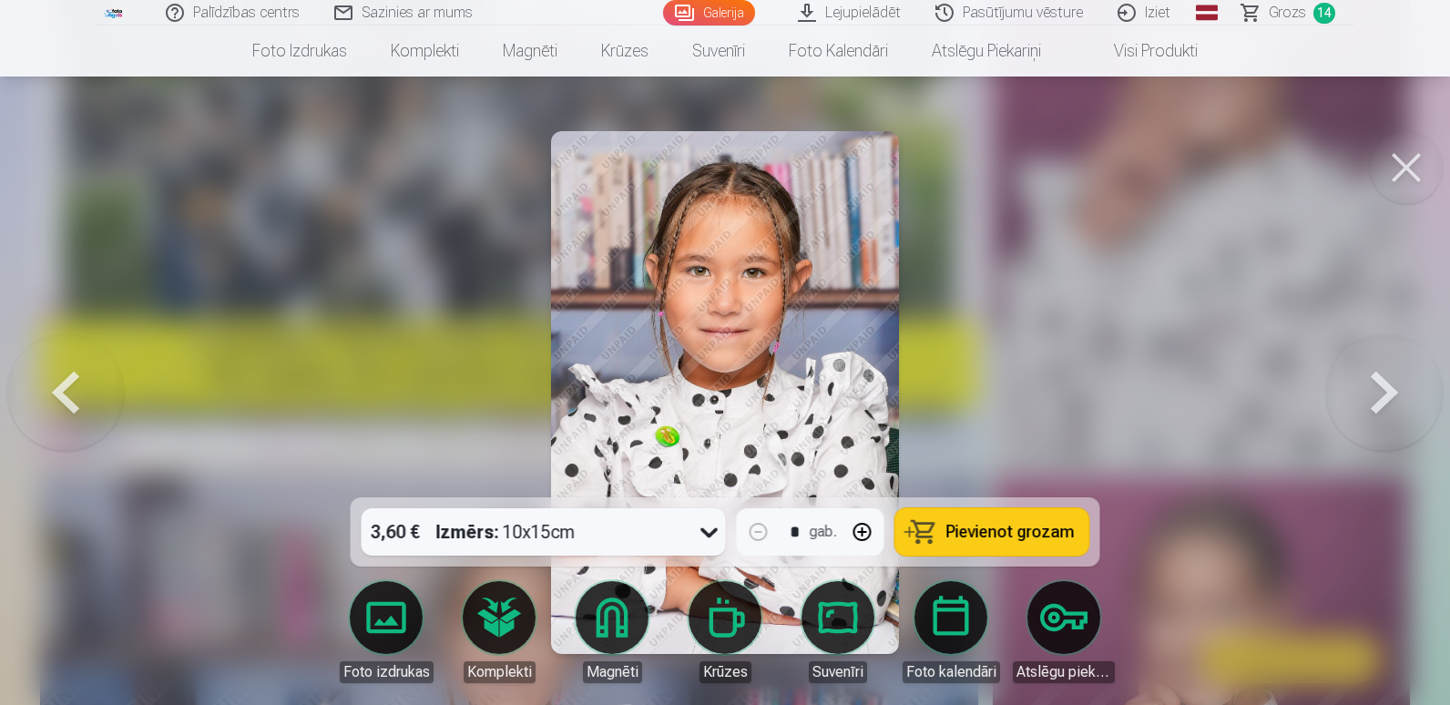
click at [975, 535] on span "Pievienot grozam" at bounding box center [1010, 532] width 128 height 16
click at [1368, 388] on button at bounding box center [1384, 392] width 117 height 173
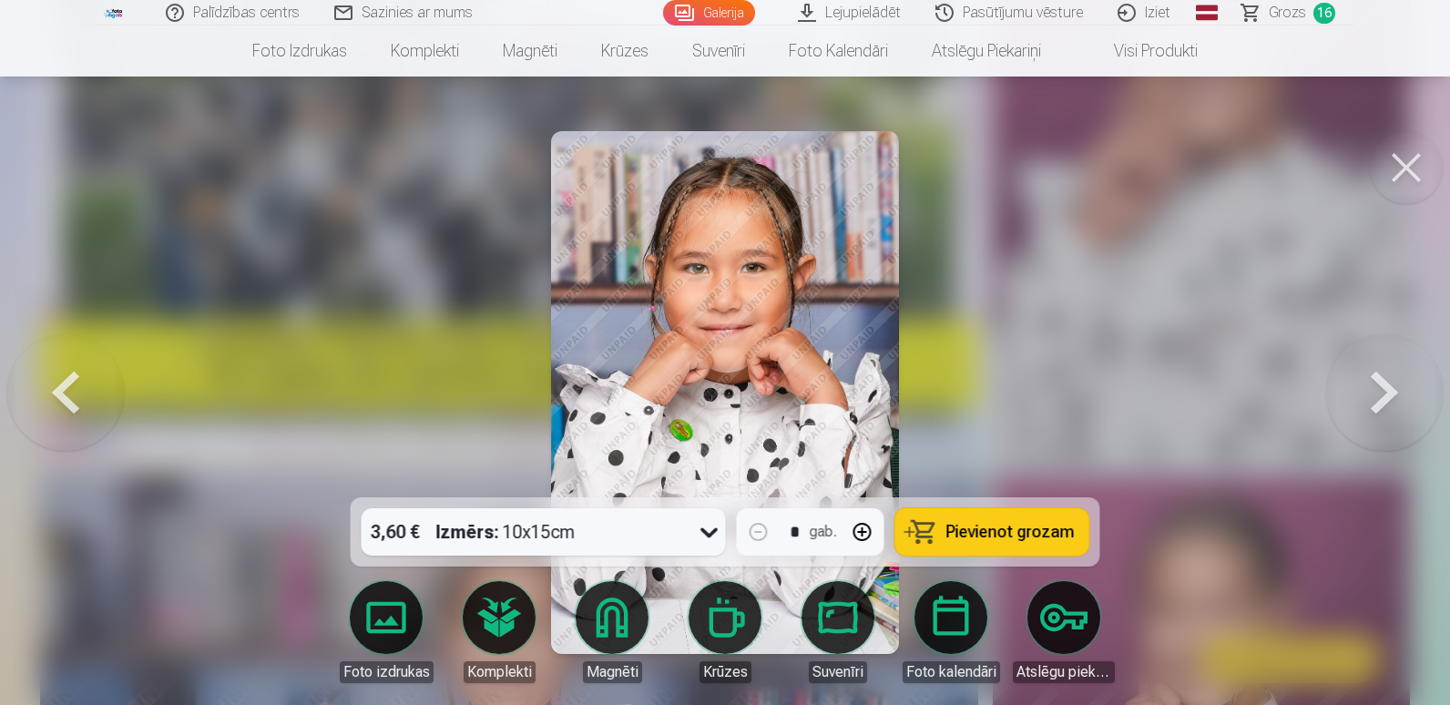
click at [973, 530] on span "Pievienot grozam" at bounding box center [1010, 532] width 128 height 16
click at [1377, 386] on button at bounding box center [1384, 392] width 117 height 173
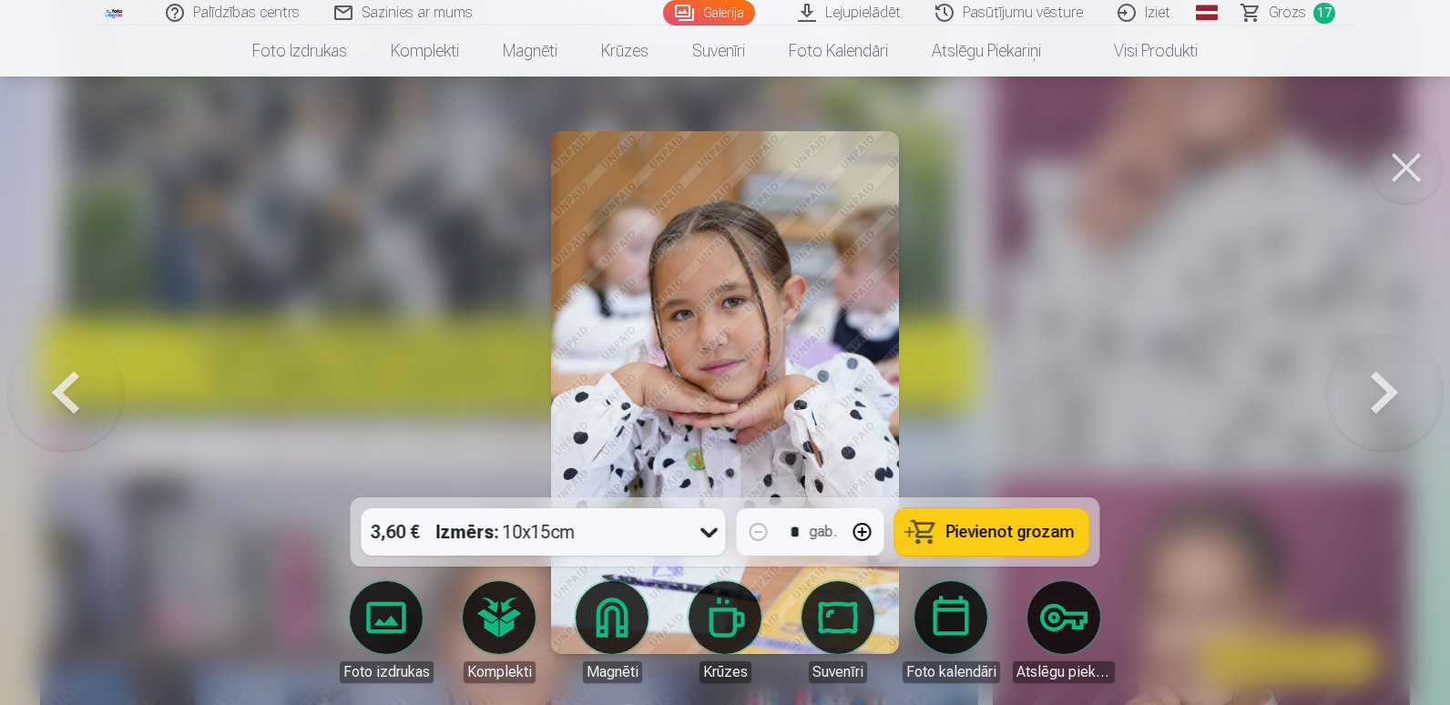
click at [1021, 524] on span "Pievienot grozam" at bounding box center [1010, 532] width 128 height 16
click at [1396, 399] on button at bounding box center [1384, 392] width 117 height 173
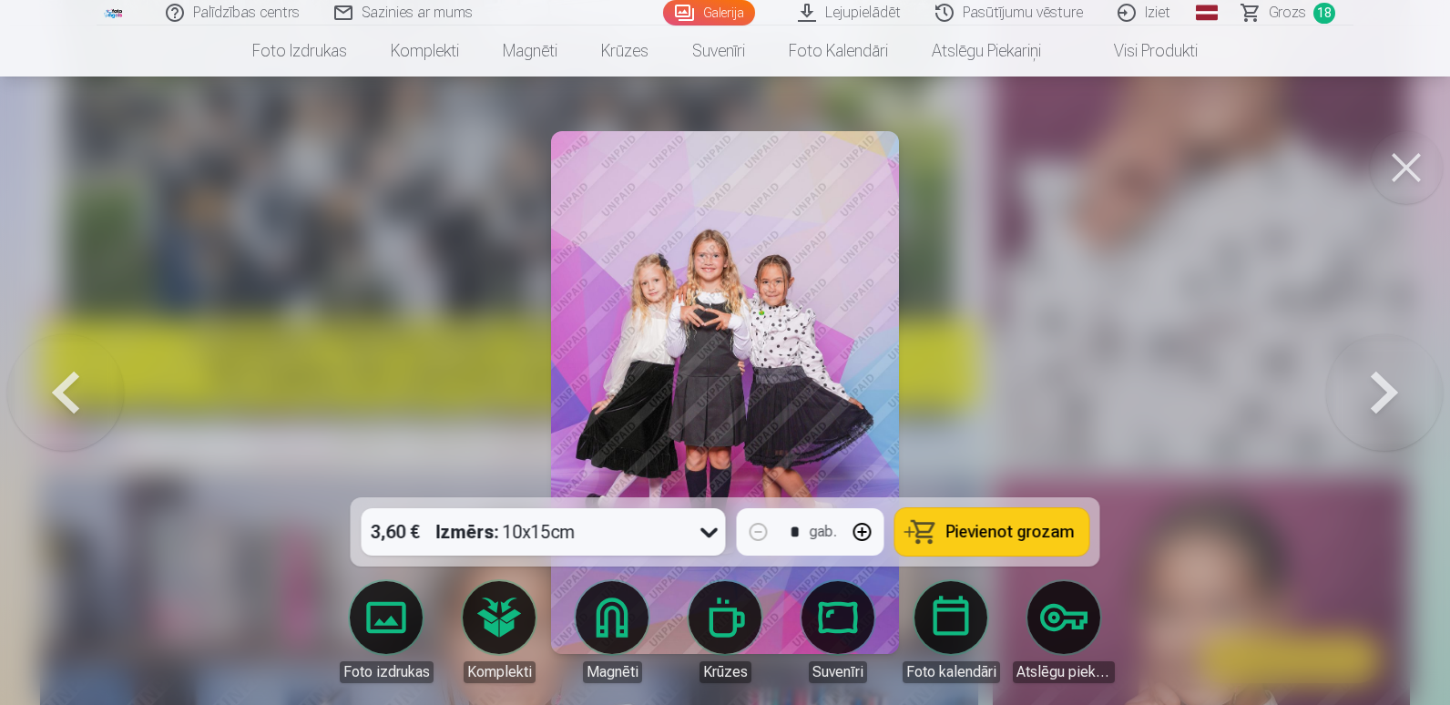
click at [983, 538] on span "Pievienot grozam" at bounding box center [1010, 532] width 128 height 16
click at [1364, 390] on button at bounding box center [1384, 392] width 117 height 173
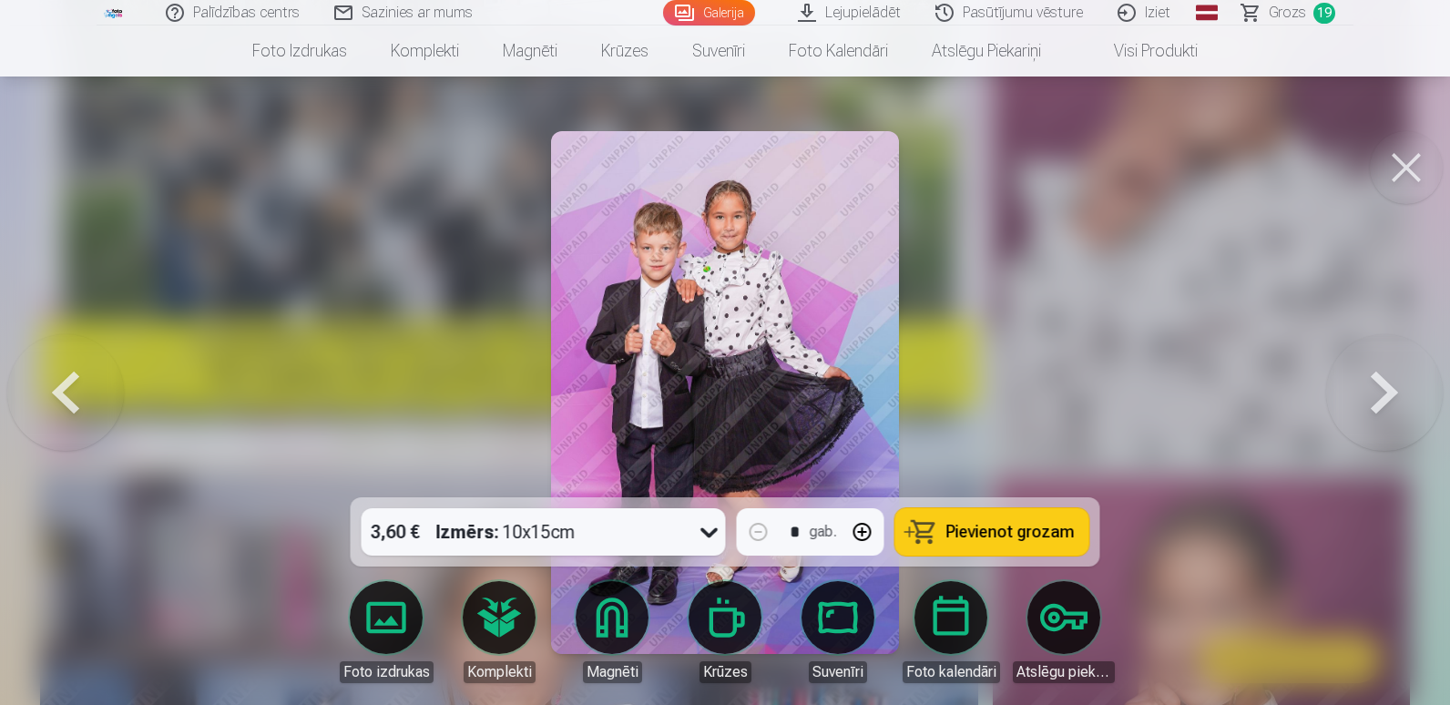
click at [1024, 529] on span "Pievienot grozam" at bounding box center [1010, 532] width 128 height 16
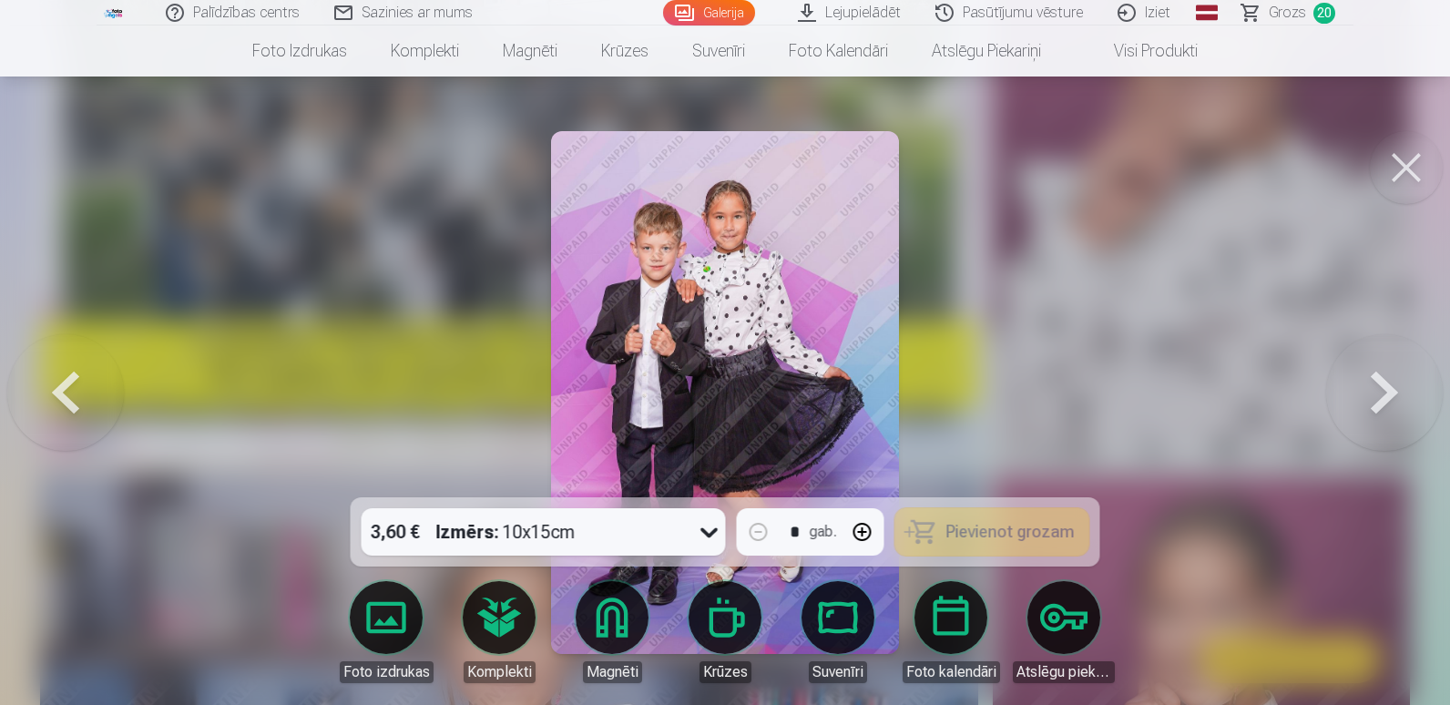
click at [1380, 393] on button at bounding box center [1384, 392] width 117 height 173
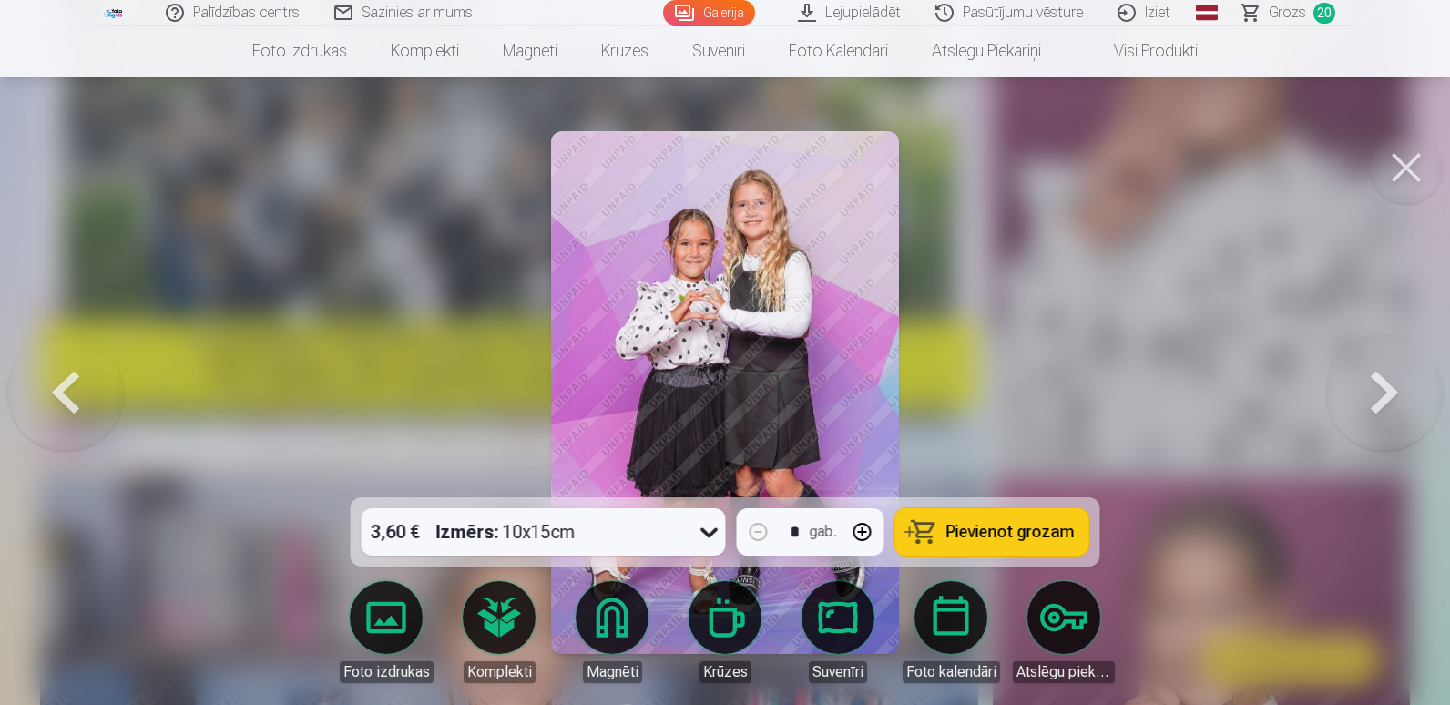
click at [992, 536] on span "Pievienot grozam" at bounding box center [1010, 532] width 128 height 16
click at [1392, 382] on button at bounding box center [1384, 392] width 117 height 173
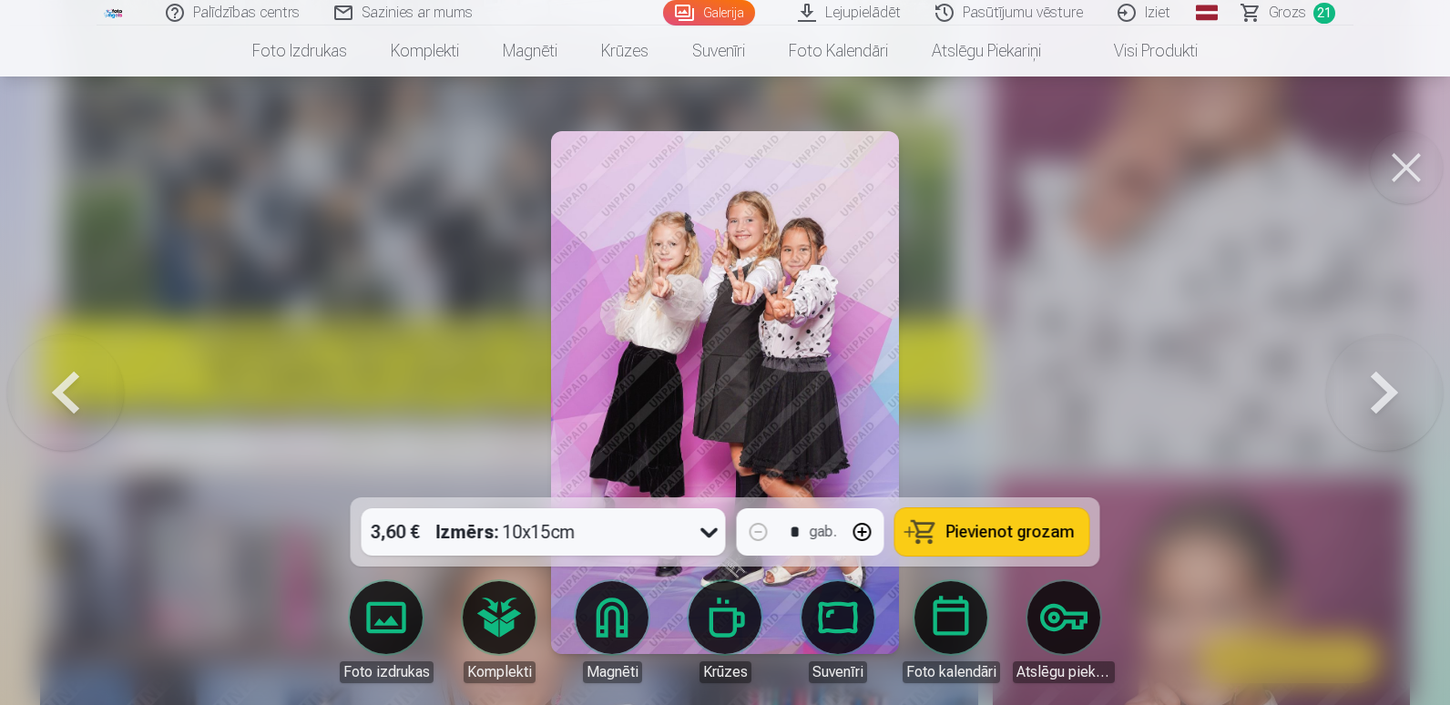
click at [1003, 524] on span "Pievienot grozam" at bounding box center [1010, 532] width 128 height 16
click at [1383, 386] on button at bounding box center [1384, 392] width 117 height 173
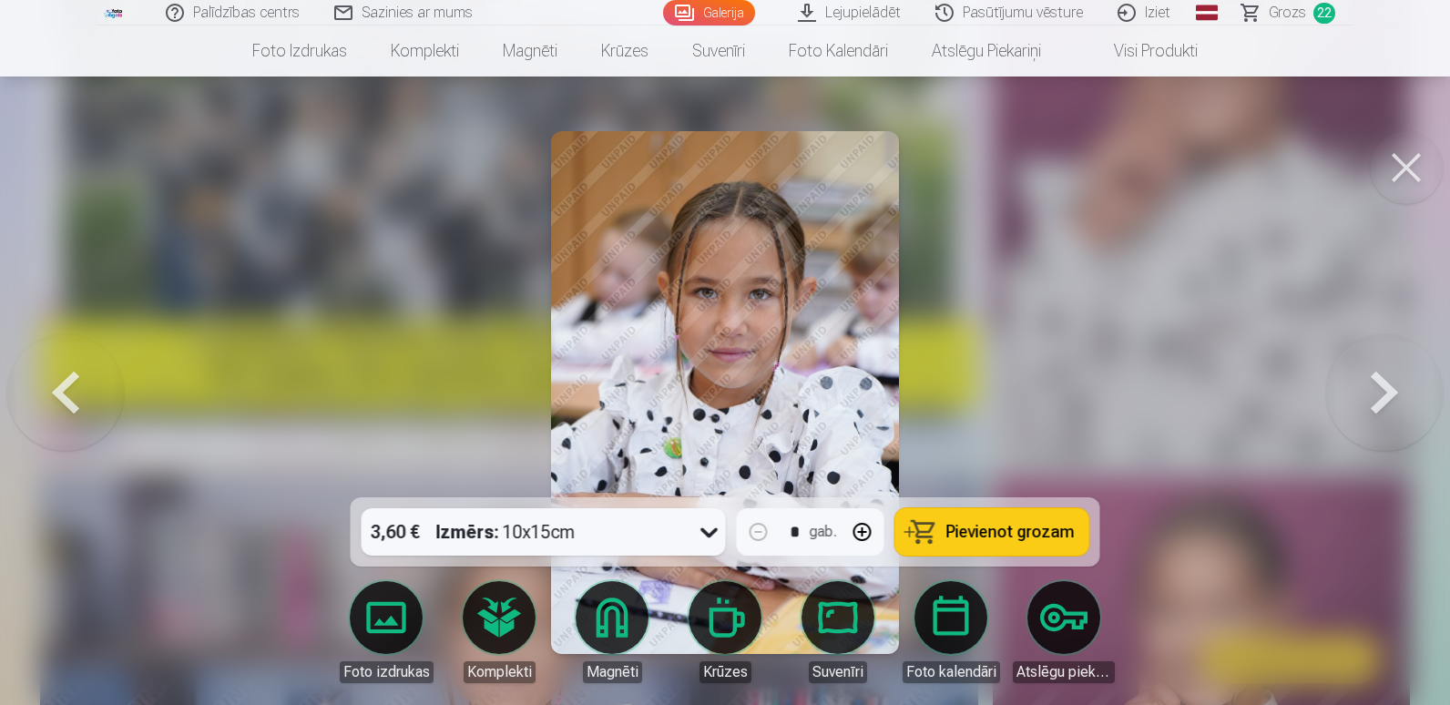
click at [1022, 520] on button "Pievienot grozam" at bounding box center [992, 531] width 194 height 47
click at [1381, 393] on button at bounding box center [1384, 392] width 117 height 173
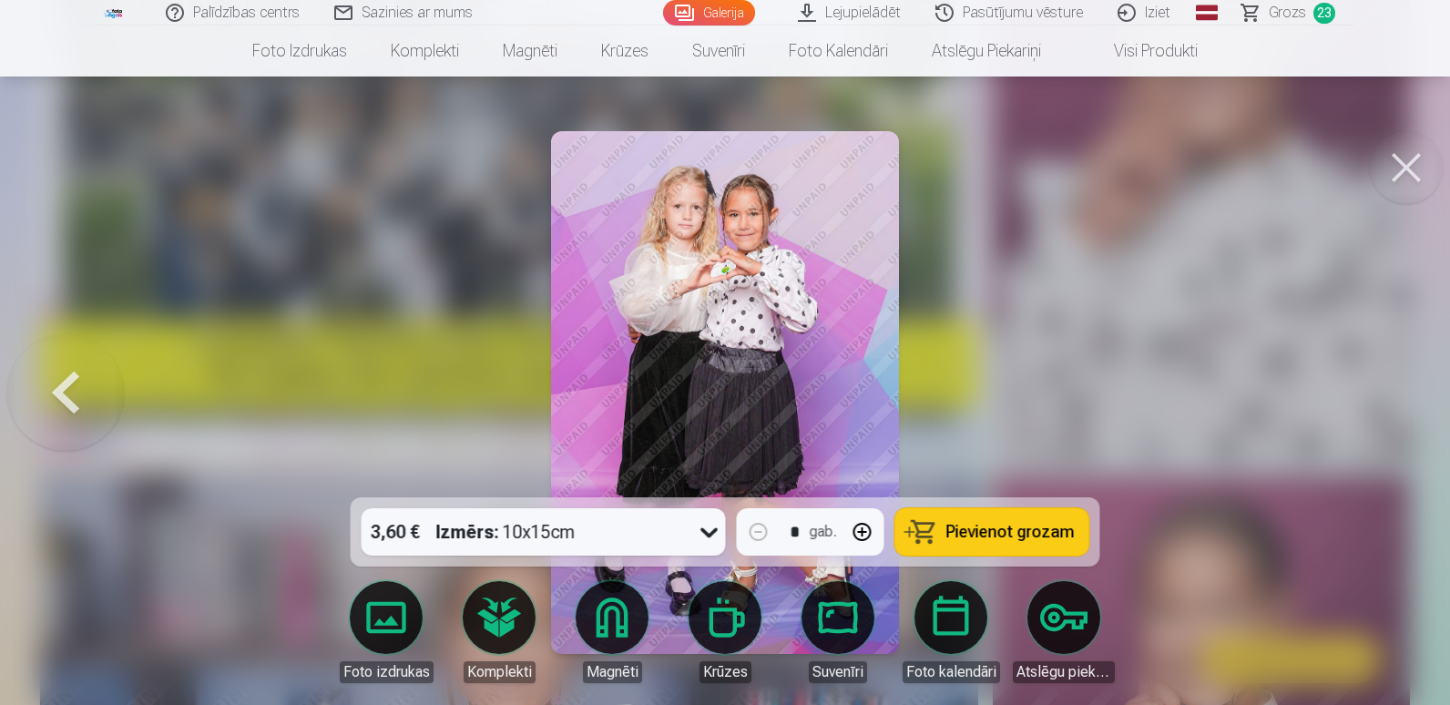
click at [1012, 536] on span "Pievienot grozam" at bounding box center [1010, 532] width 128 height 16
click at [997, 331] on div at bounding box center [725, 352] width 1450 height 705
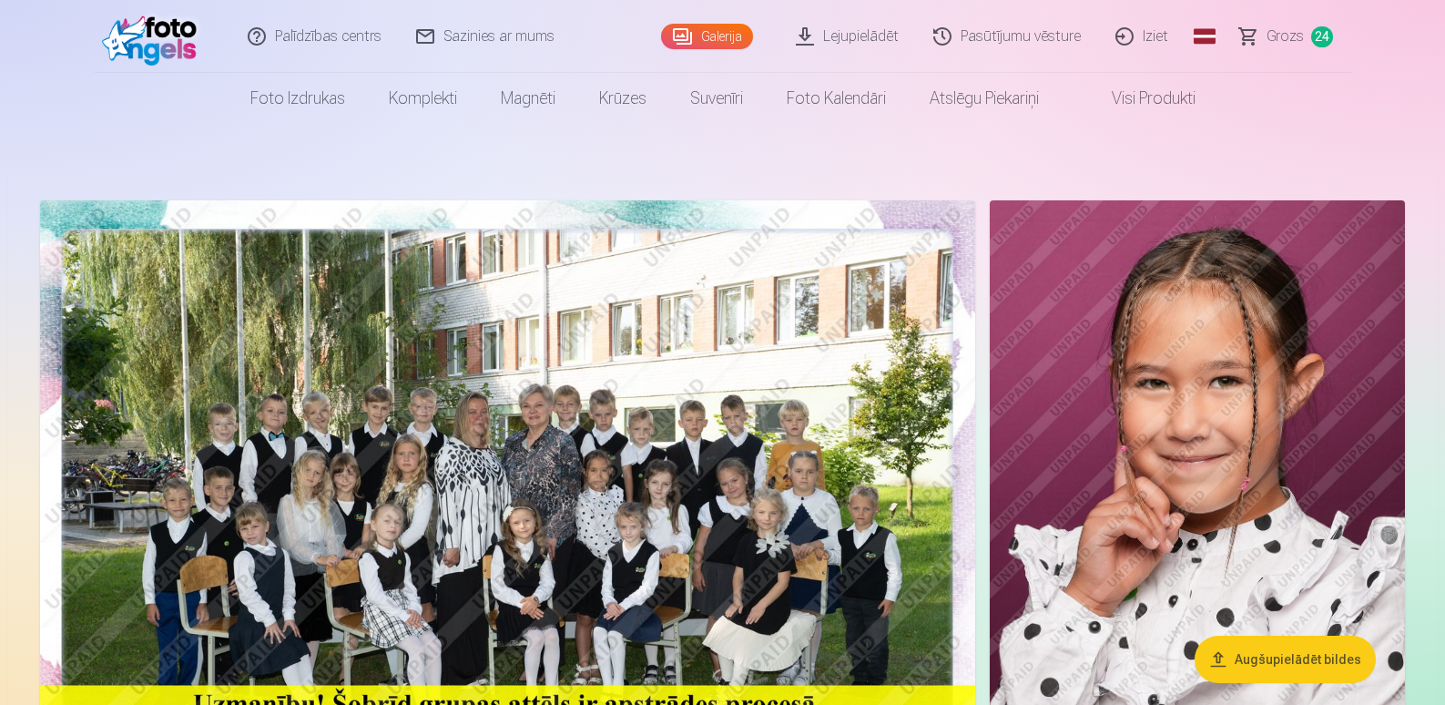
click at [1257, 40] on link "Grozs 24" at bounding box center [1287, 36] width 128 height 73
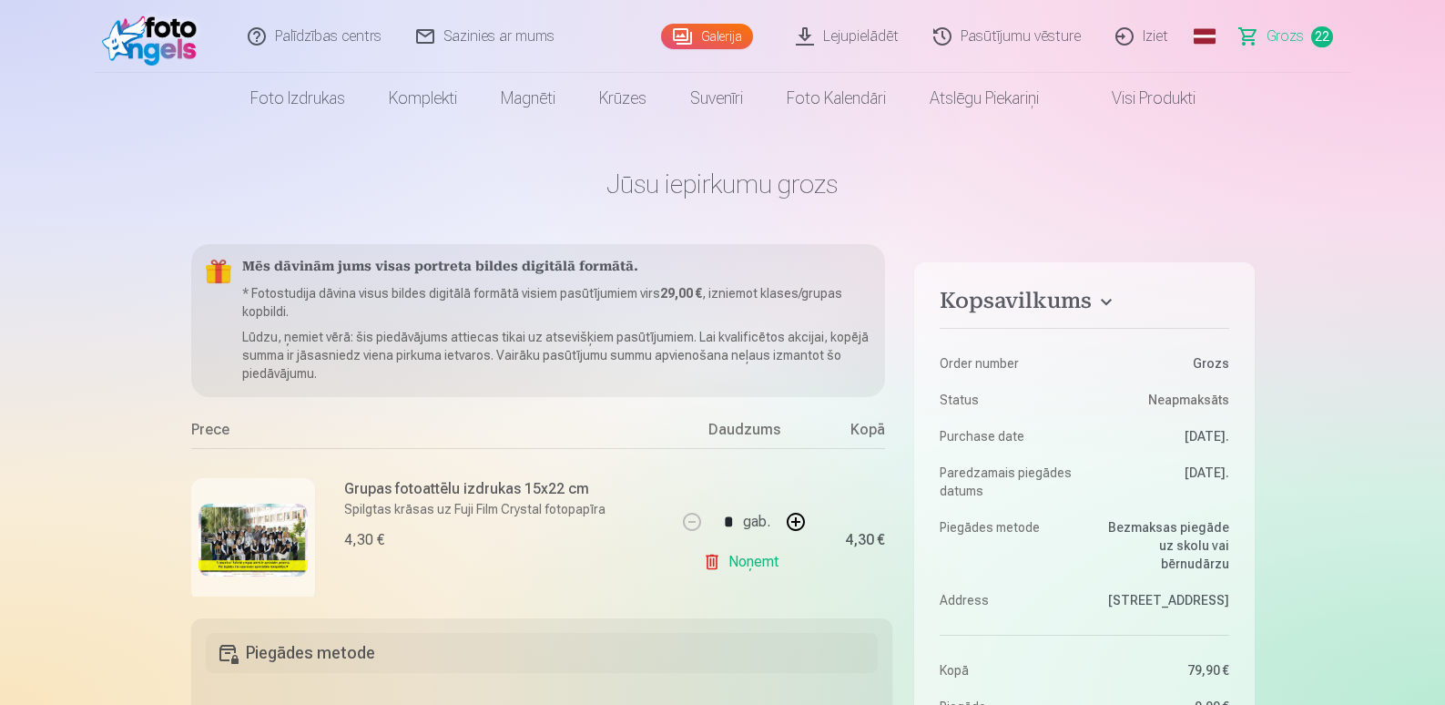
click at [1282, 31] on span "Grozs" at bounding box center [1285, 36] width 37 height 22
click at [218, 434] on div "Prece" at bounding box center [433, 433] width 485 height 29
click at [217, 512] on img at bounding box center [253, 540] width 109 height 73
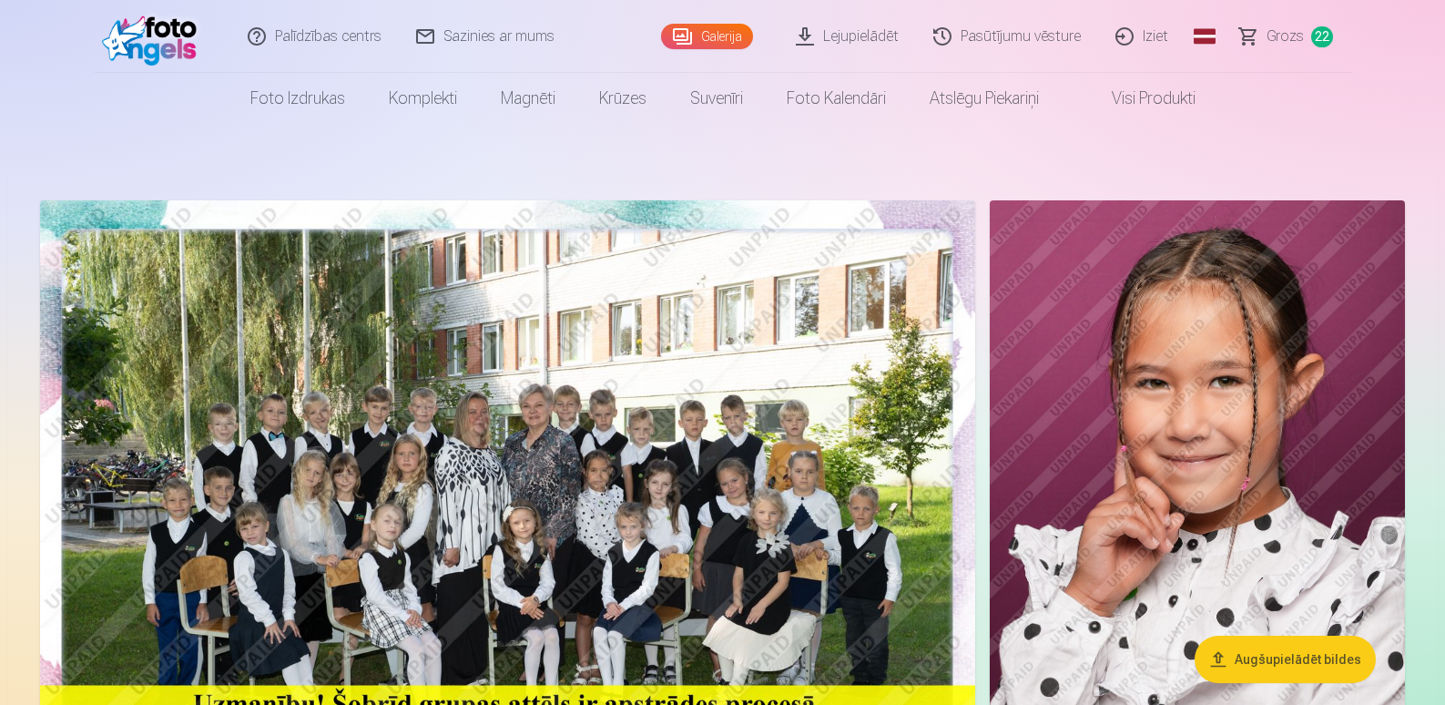
drag, startPoint x: 1442, startPoint y: 27, endPoint x: 1442, endPoint y: 73, distance: 45.5
click at [1442, 73] on header "Palīdzības centrs Sazinies ar mums Galerija Lejupielādēt Pasūtījumu vēsture Izi…" at bounding box center [722, 62] width 1445 height 124
